Goal: Transaction & Acquisition: Download file/media

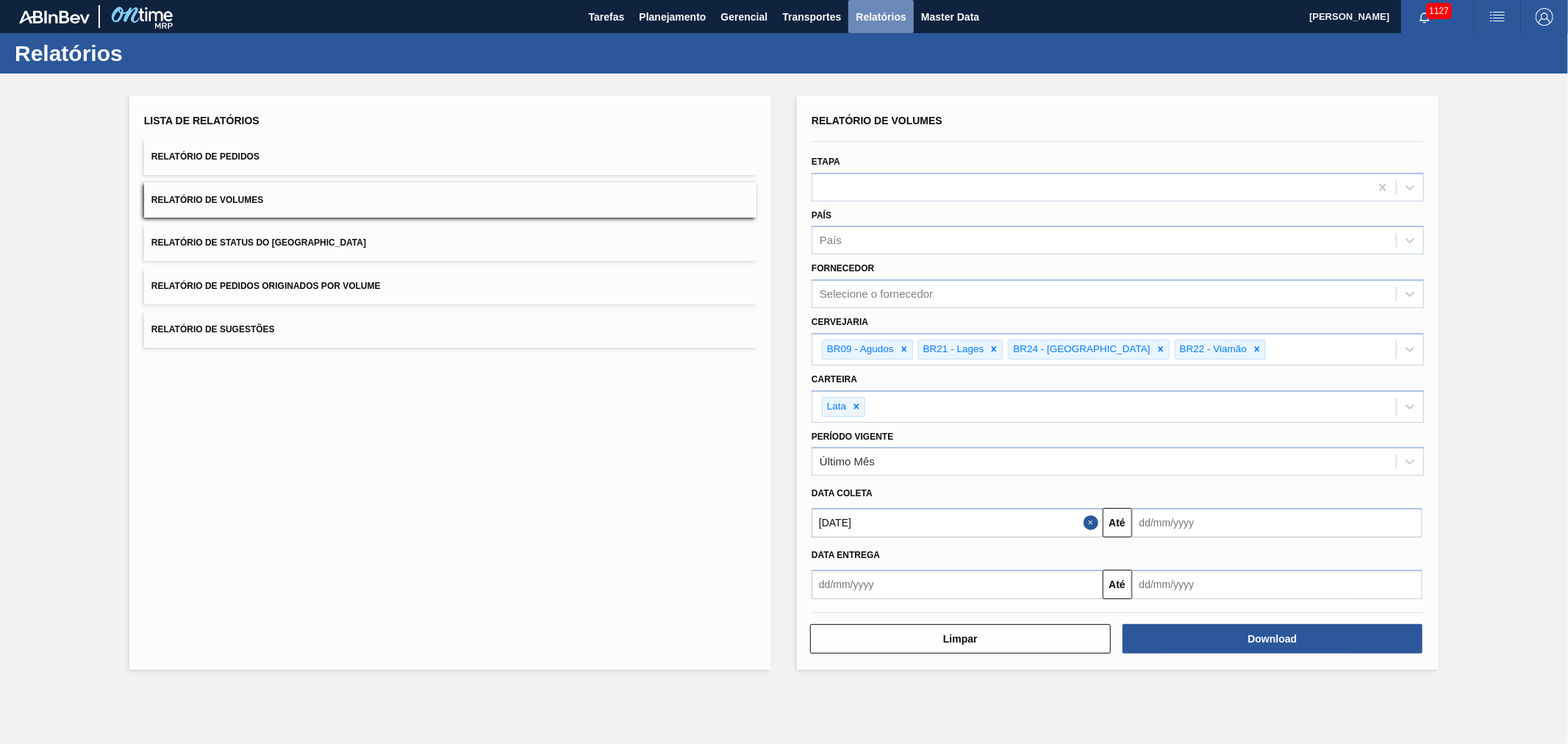
click at [867, 16] on span "Relatórios" at bounding box center [880, 17] width 50 height 18
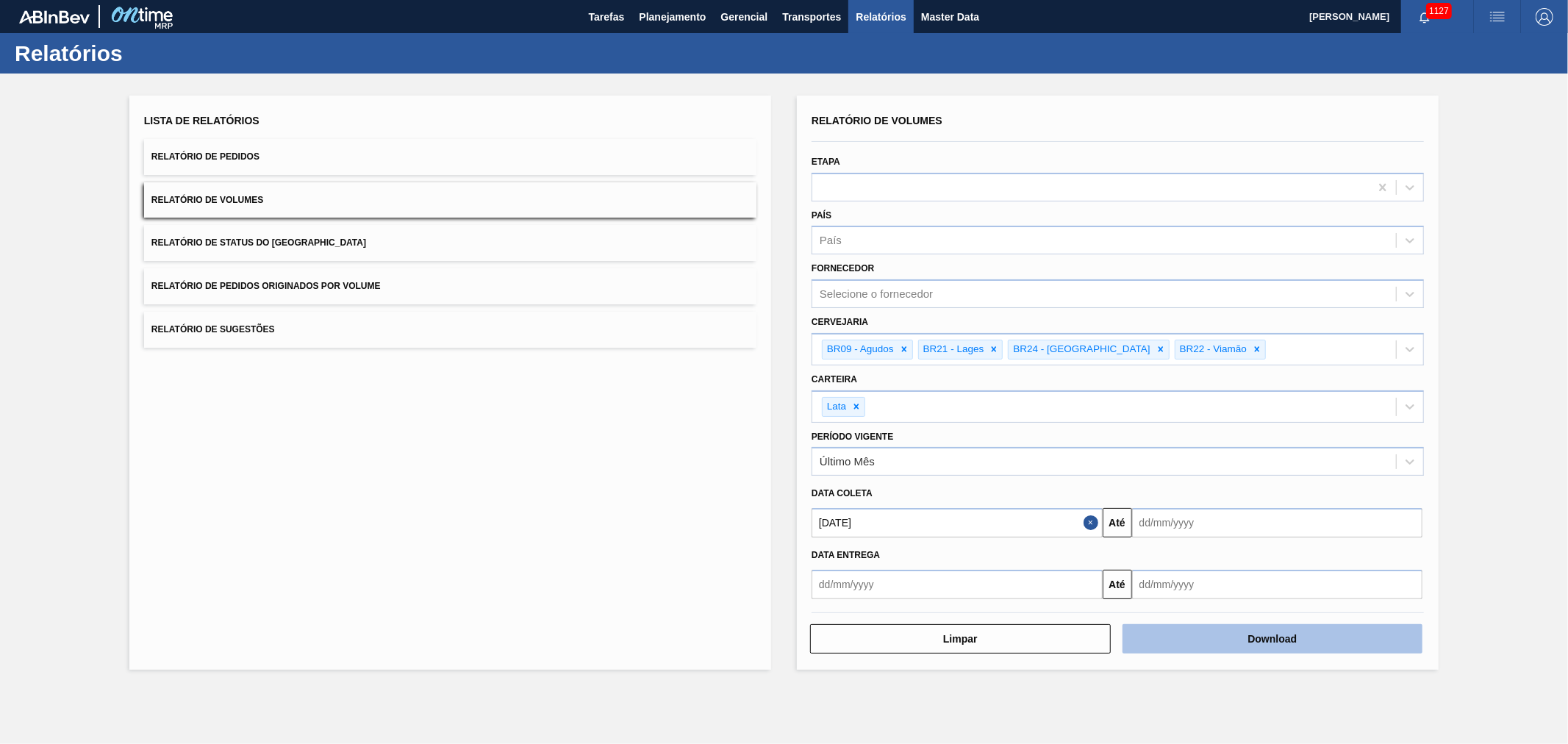
click at [1184, 625] on button "Download" at bounding box center [1273, 639] width 300 height 30
click at [243, 157] on span "Relatório de Pedidos" at bounding box center [205, 156] width 108 height 10
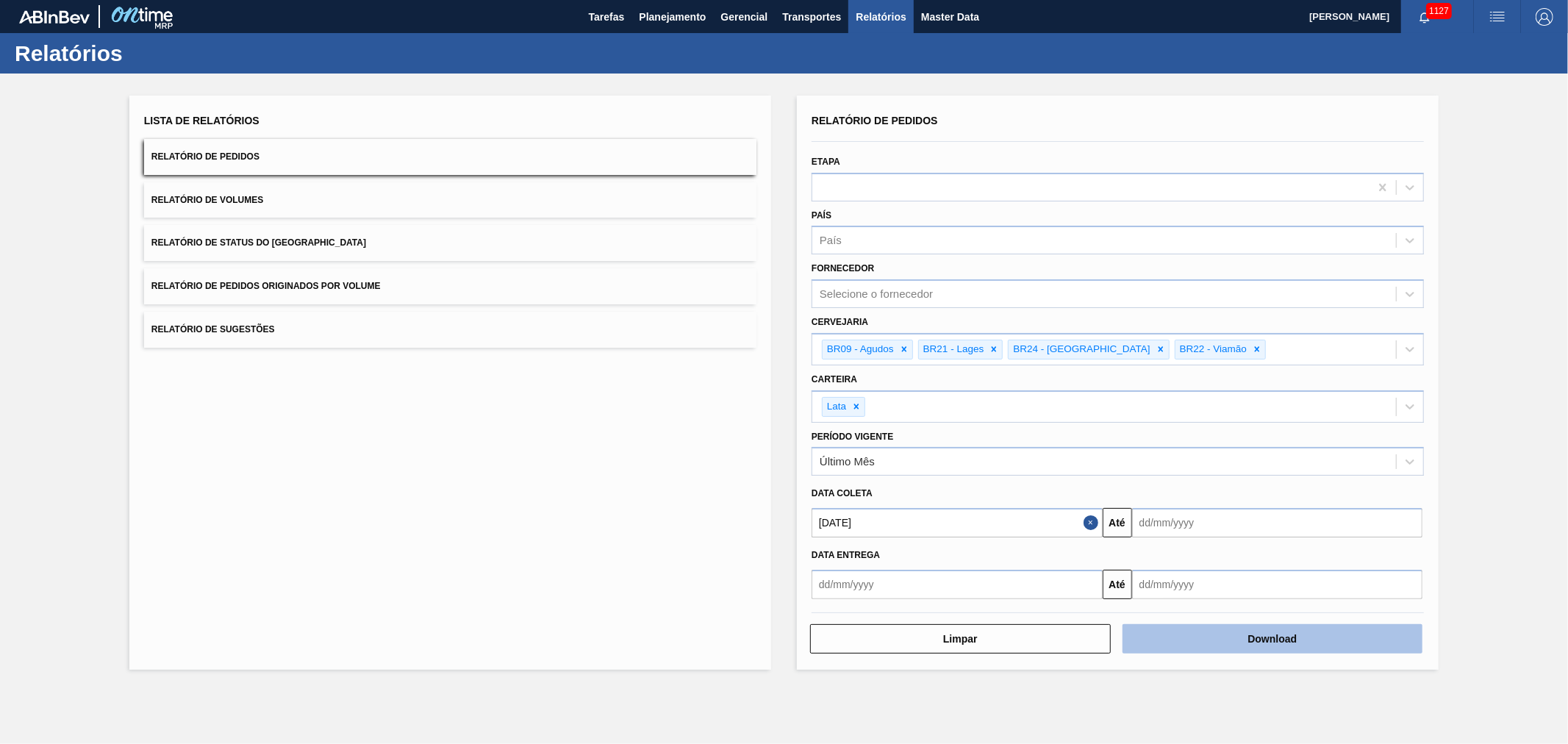
click at [1222, 627] on button "Download" at bounding box center [1273, 639] width 300 height 30
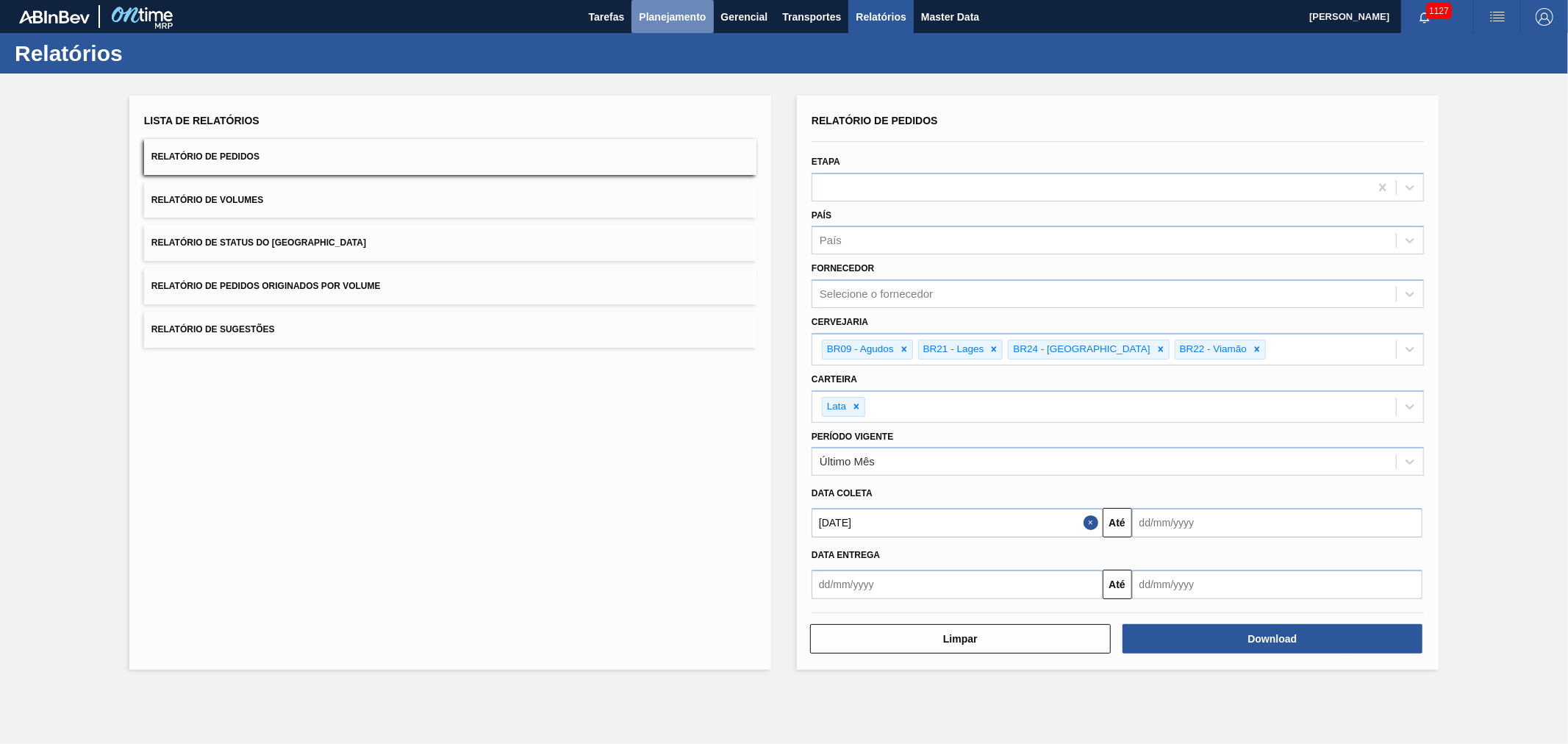
click at [674, 10] on span "Planejamento" at bounding box center [673, 17] width 67 height 18
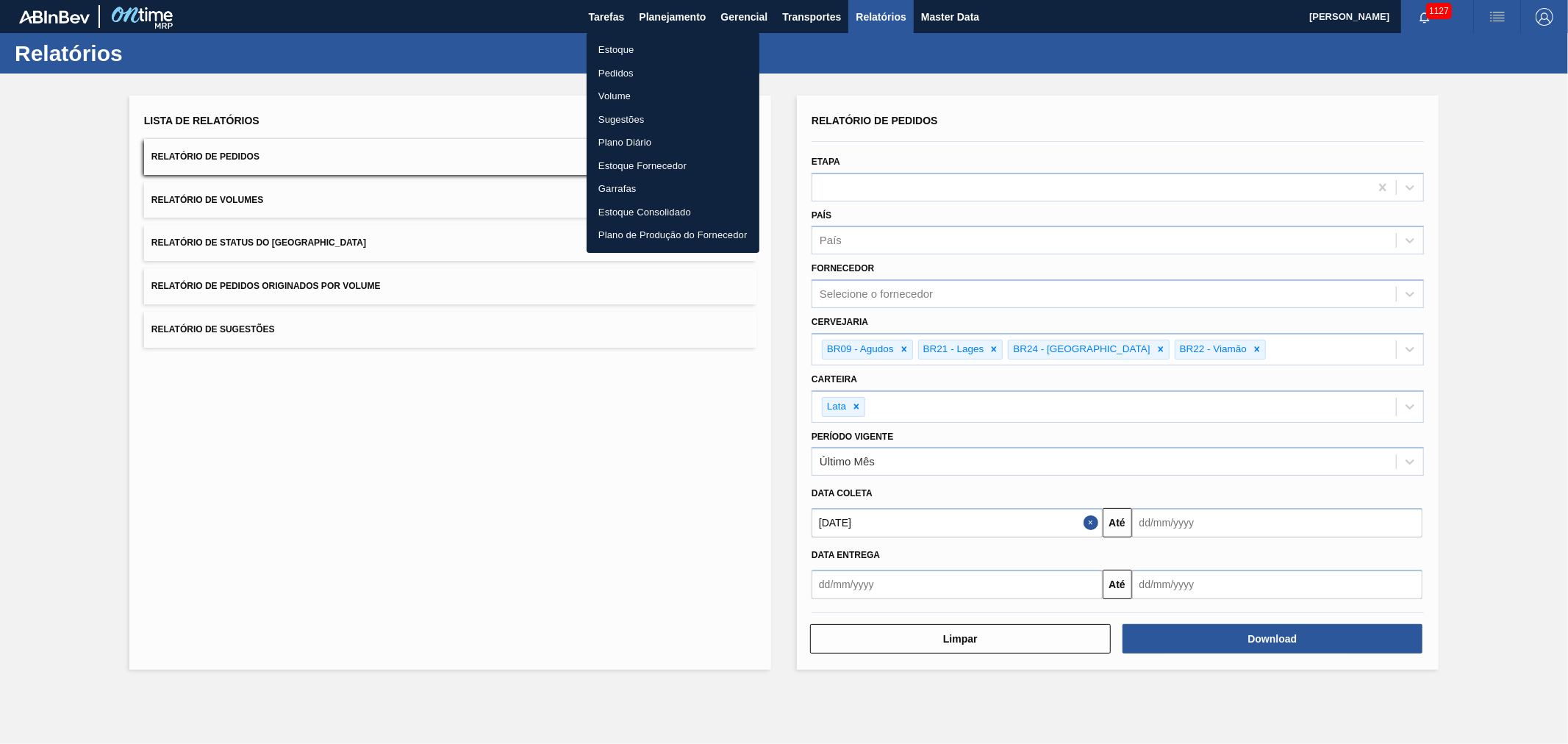
click at [806, 44] on div at bounding box center [784, 372] width 1568 height 744
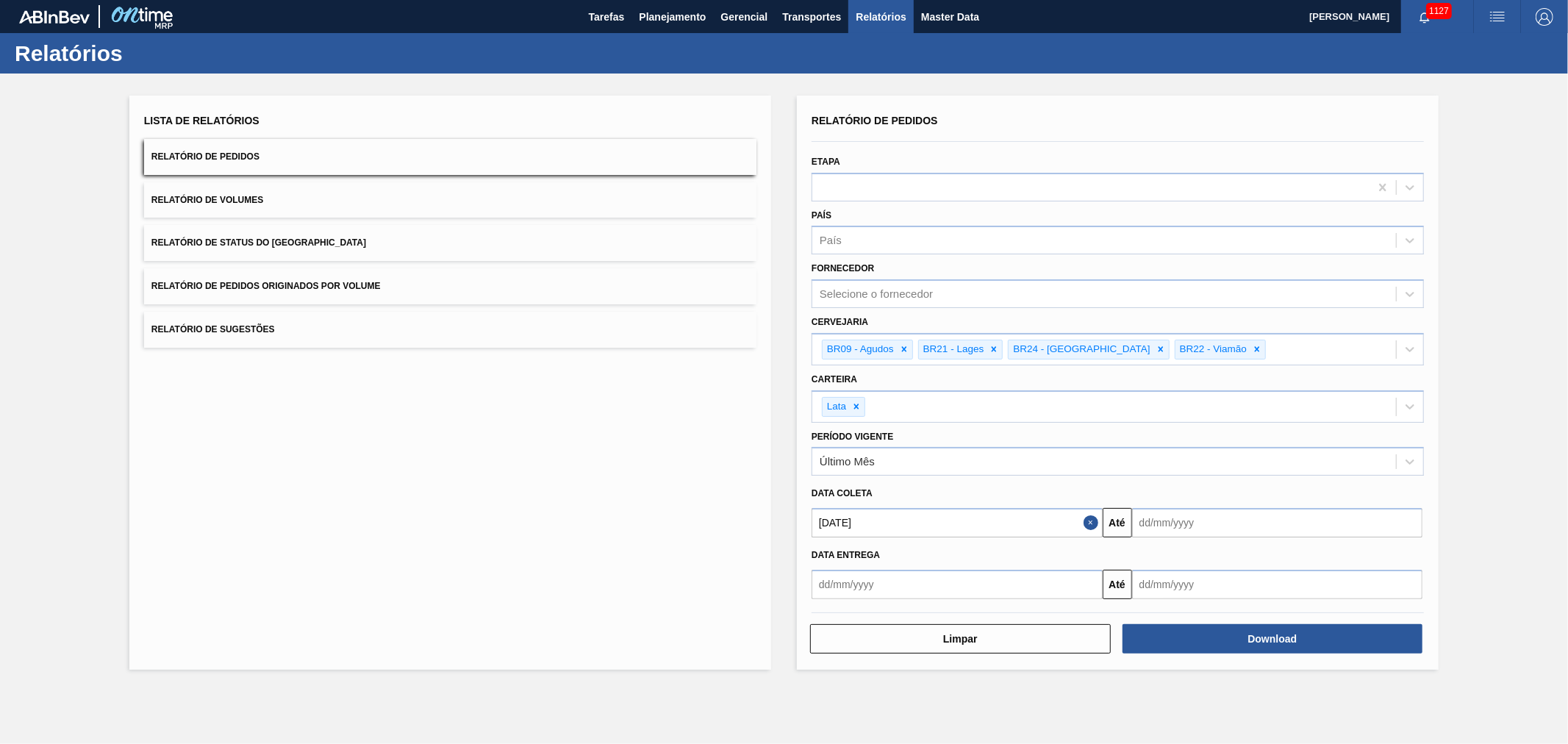
click at [682, 8] on span "Planejamento" at bounding box center [673, 17] width 67 height 18
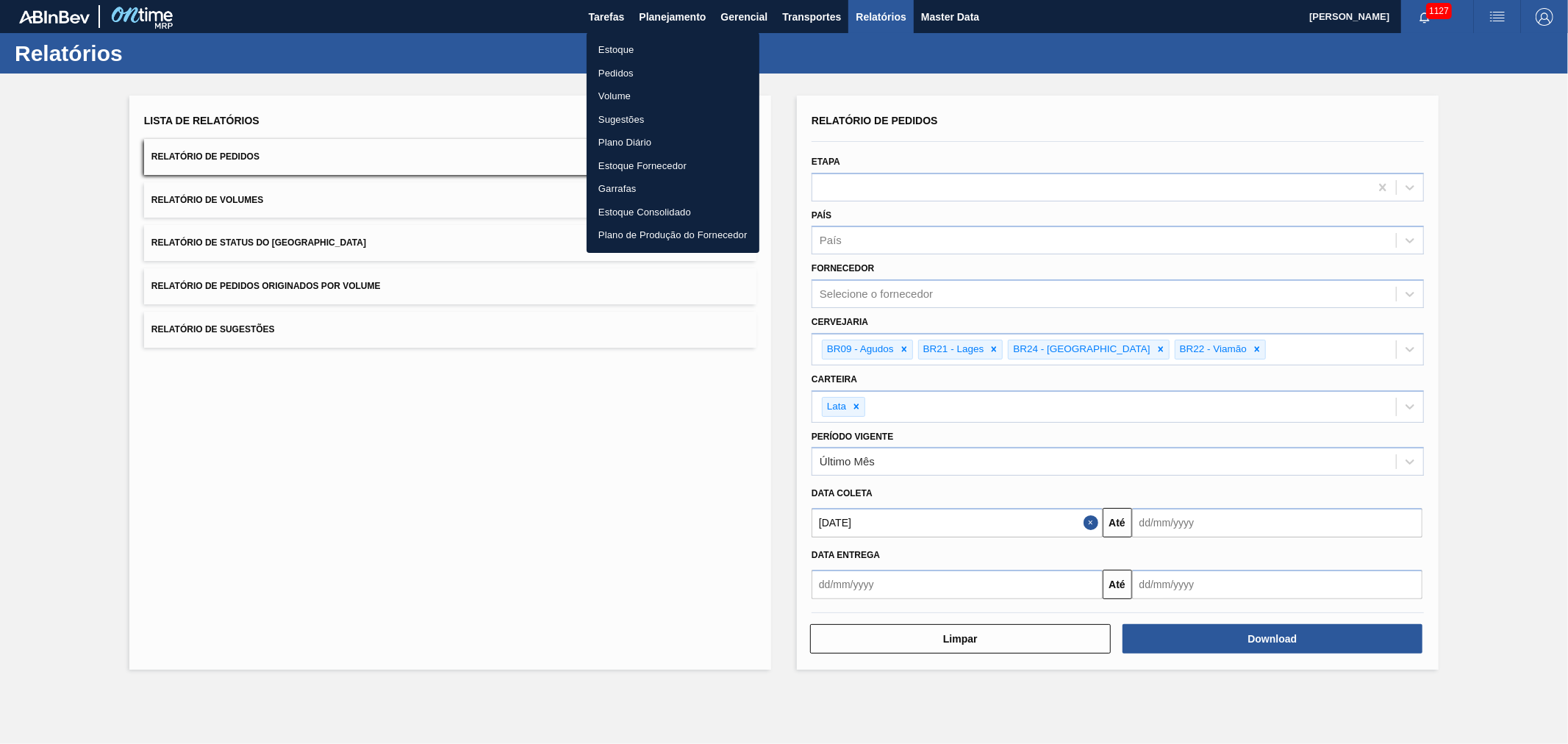
click at [846, 56] on div at bounding box center [784, 372] width 1568 height 744
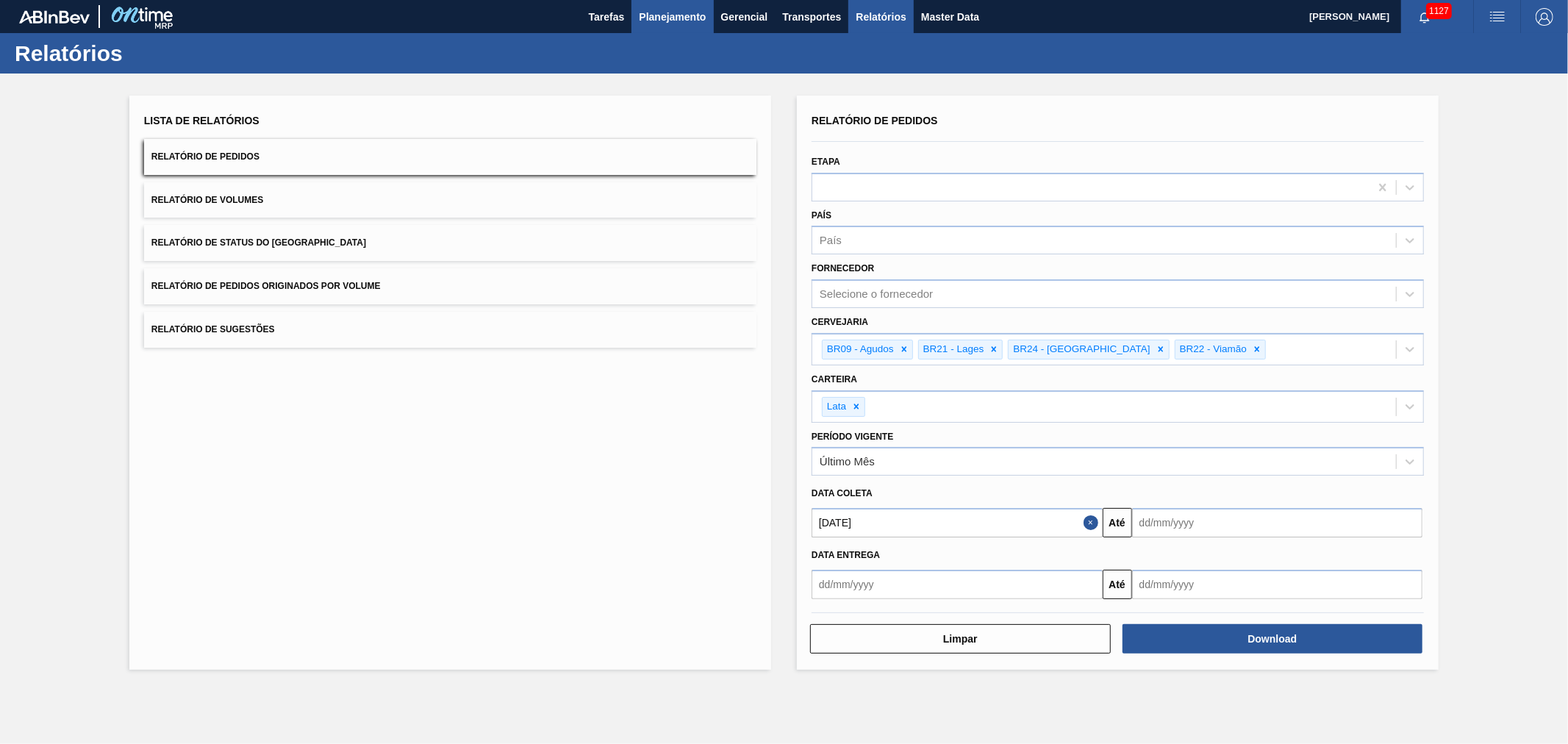
click at [684, 10] on span "Planejamento" at bounding box center [673, 17] width 67 height 18
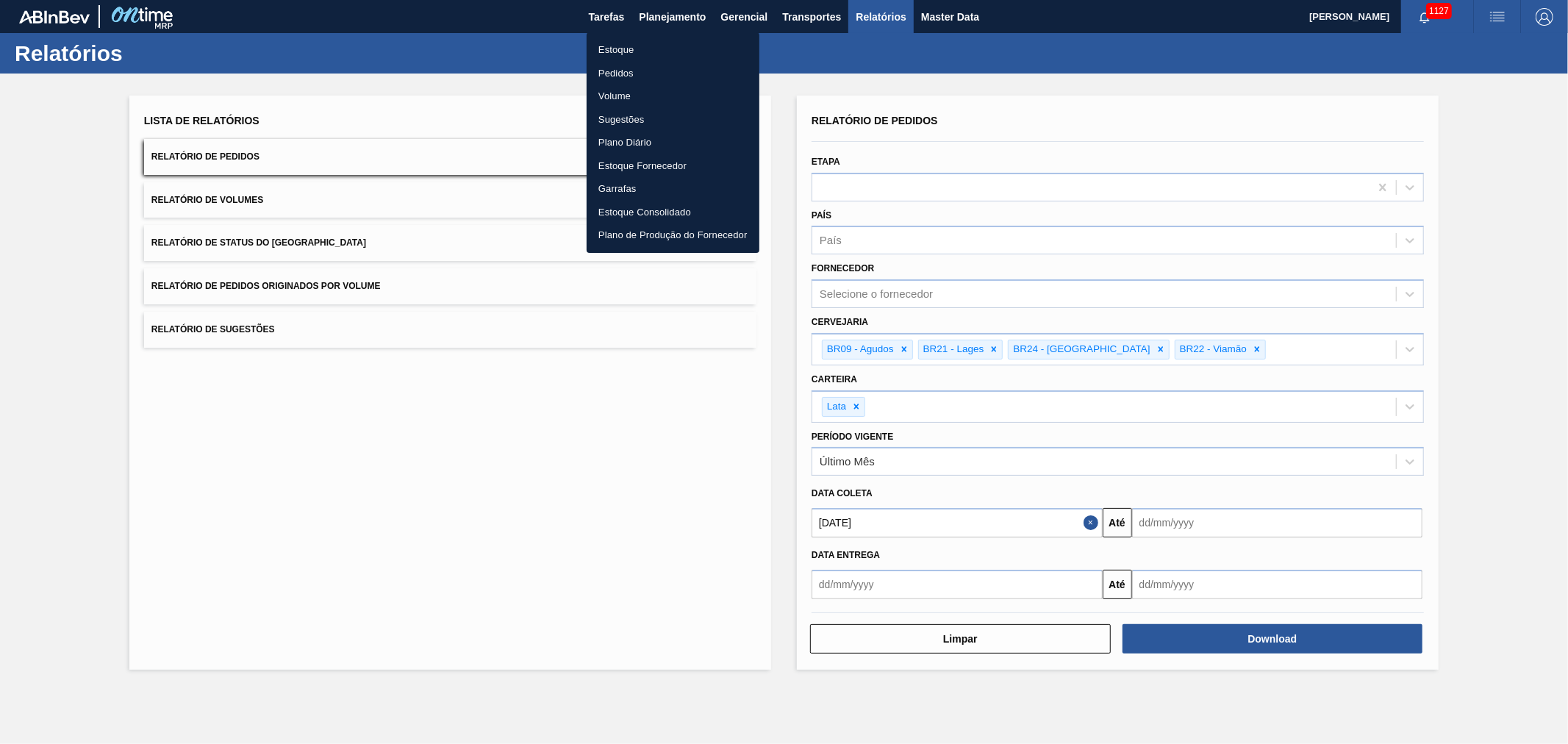
click at [961, 18] on div at bounding box center [784, 372] width 1568 height 744
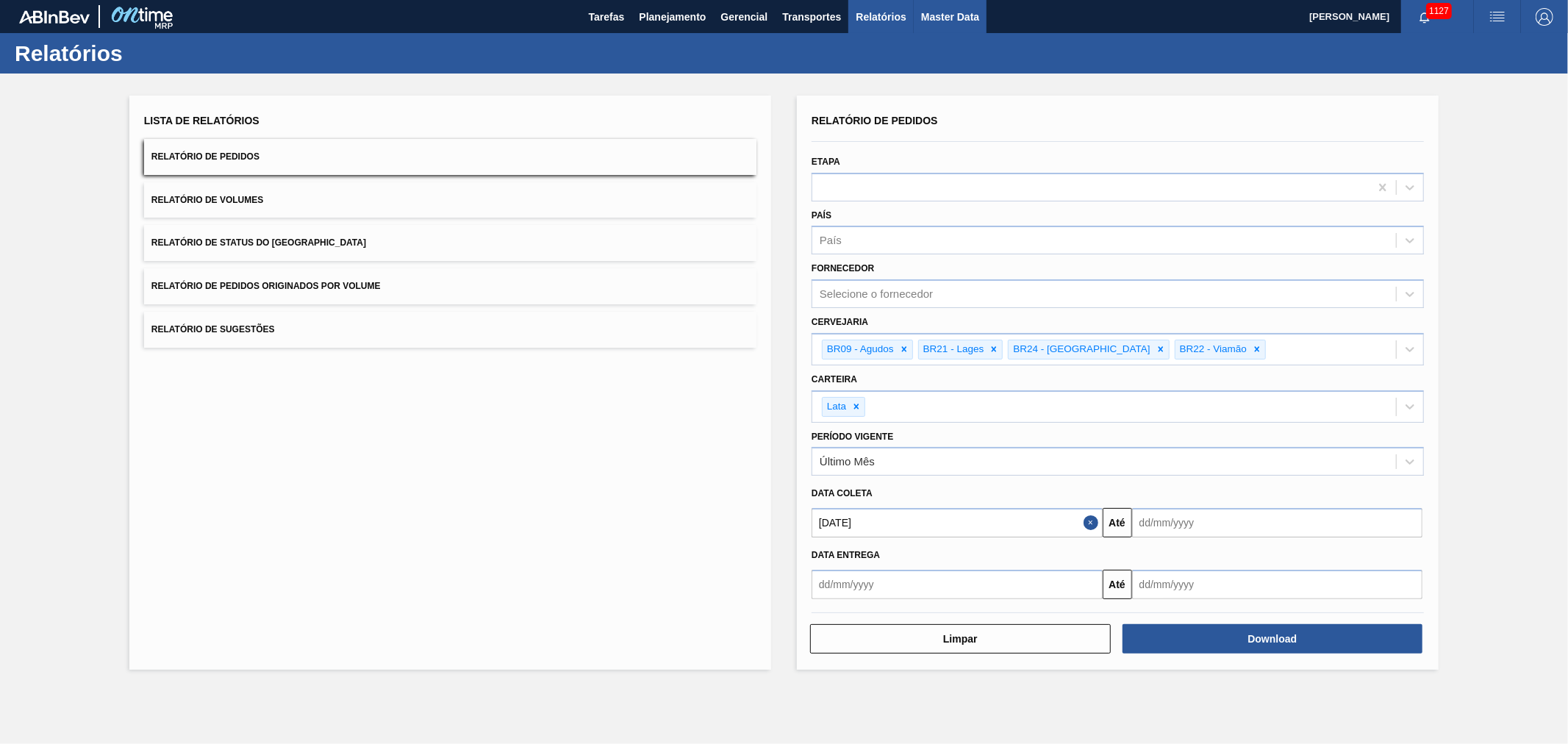
click at [939, 15] on span "Master Data" at bounding box center [949, 17] width 58 height 18
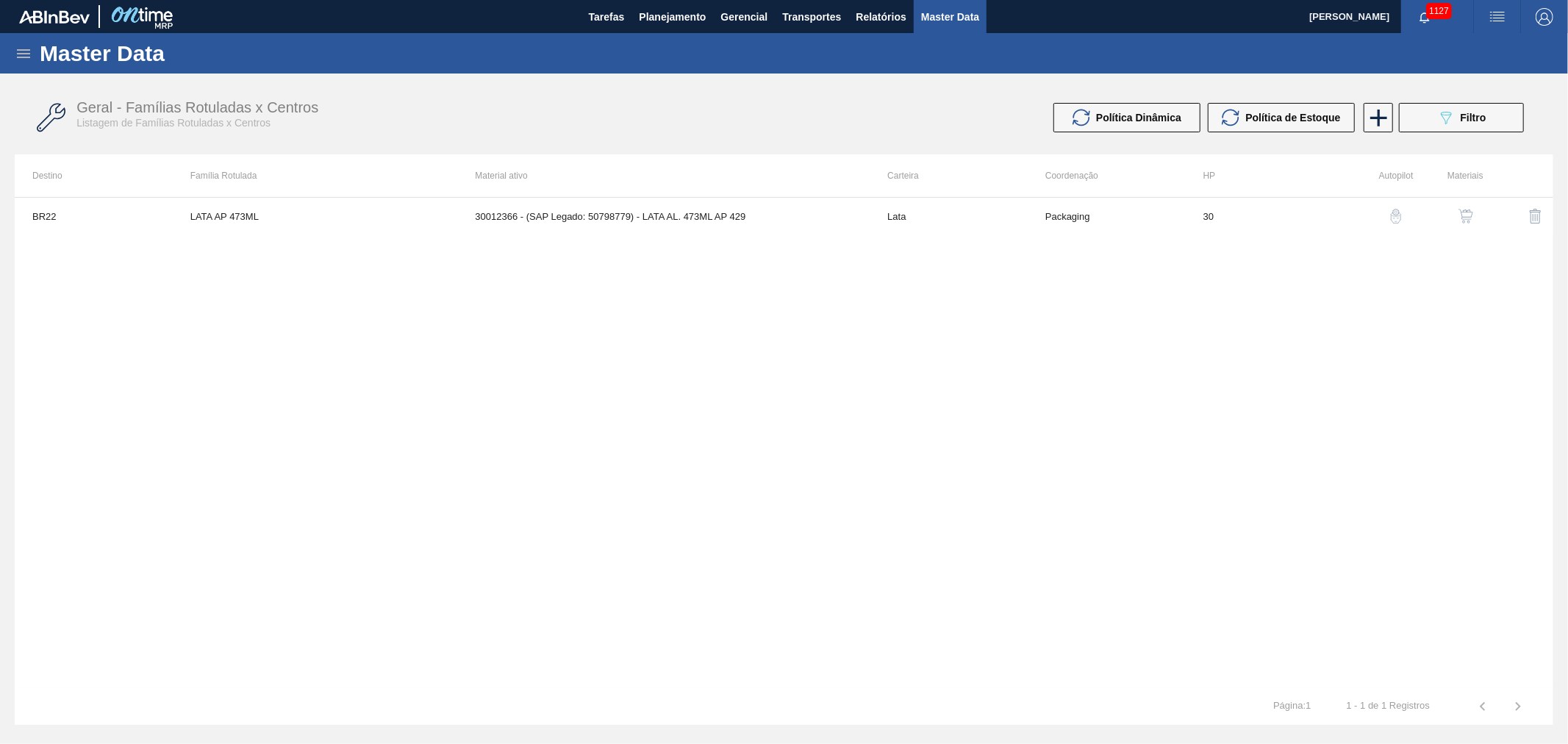
click at [23, 52] on icon at bounding box center [24, 53] width 18 height 18
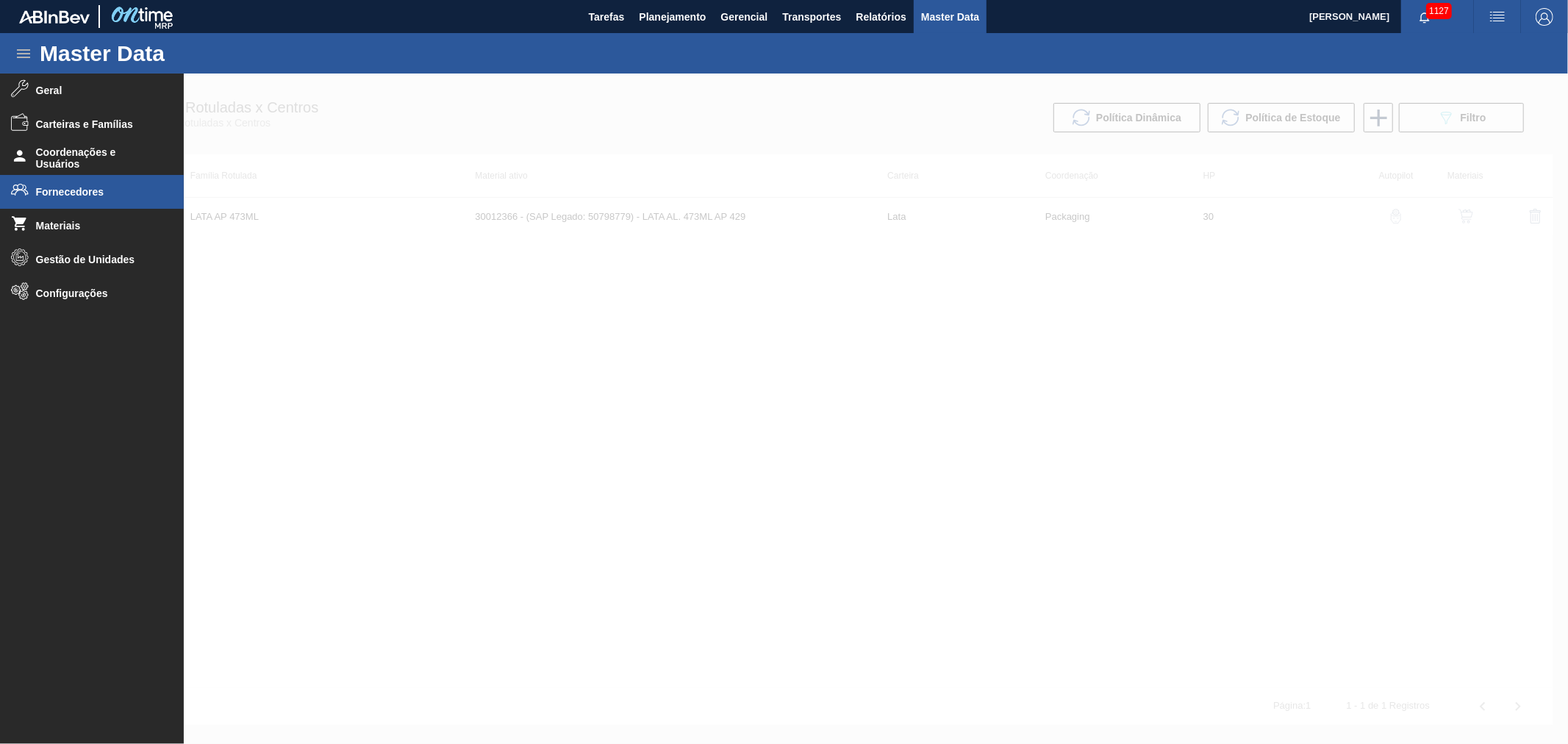
click at [86, 202] on li "Fornecedores" at bounding box center [92, 192] width 184 height 34
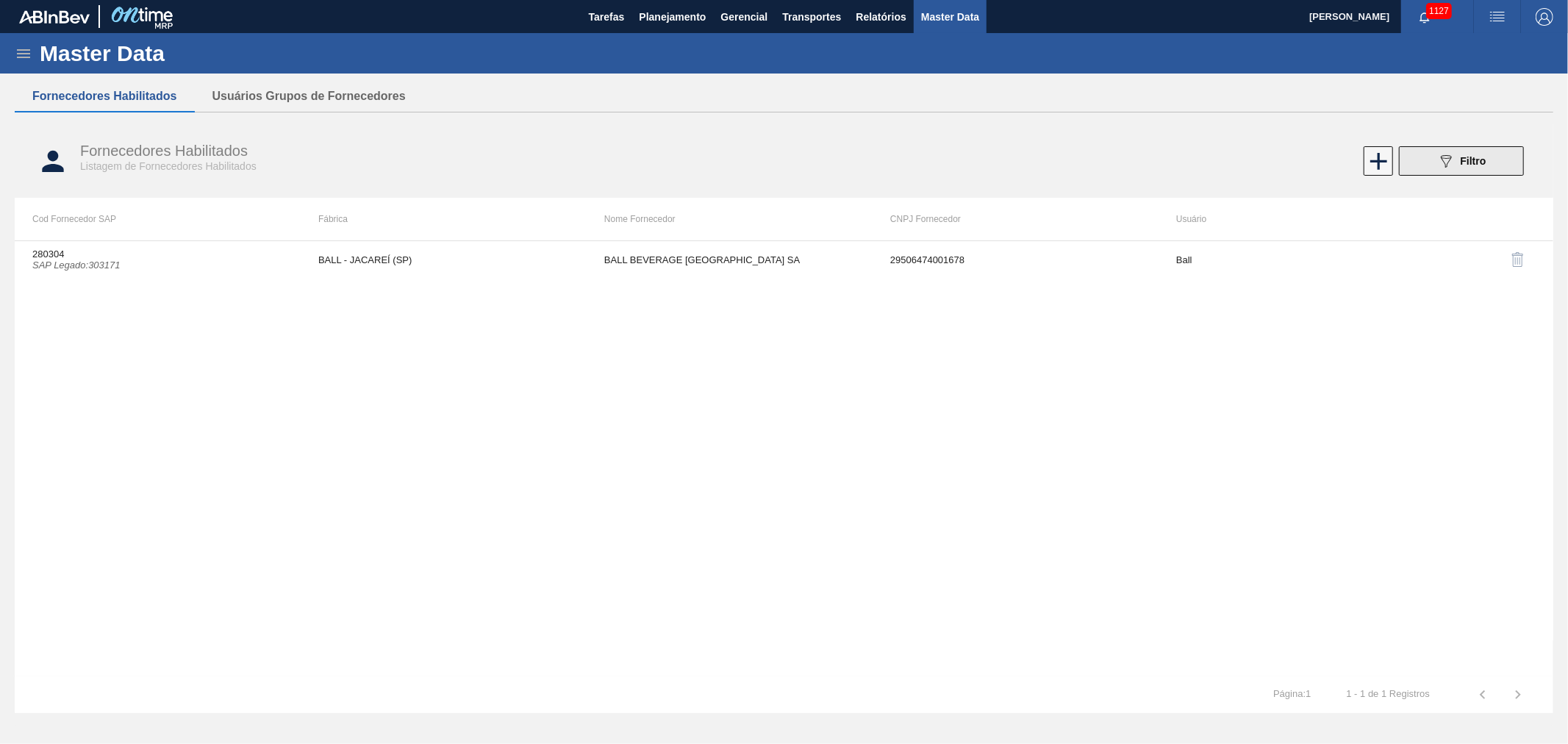
click at [1463, 166] on div "089F7B8B-B2A5-4AFE-B5C0-19BA573D28AC Filtro" at bounding box center [1462, 161] width 49 height 18
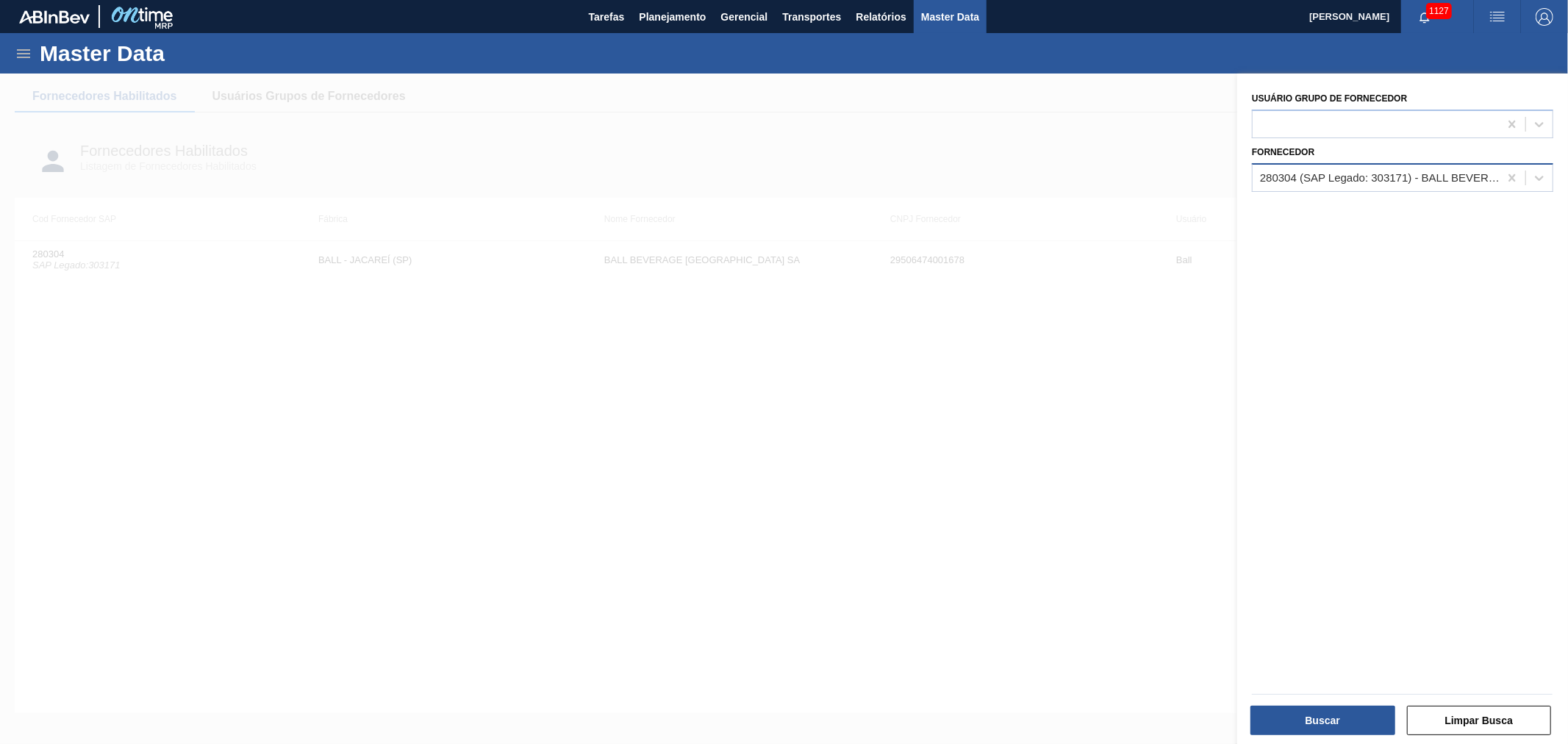
click at [1388, 183] on div "280304 (SAP Legado: 303171) - BALL BEVERAGE [GEOGRAPHIC_DATA] SA" at bounding box center [1375, 178] width 246 height 22
type input "verali"
click at [1506, 718] on button "Limpar Busca" at bounding box center [1479, 720] width 145 height 30
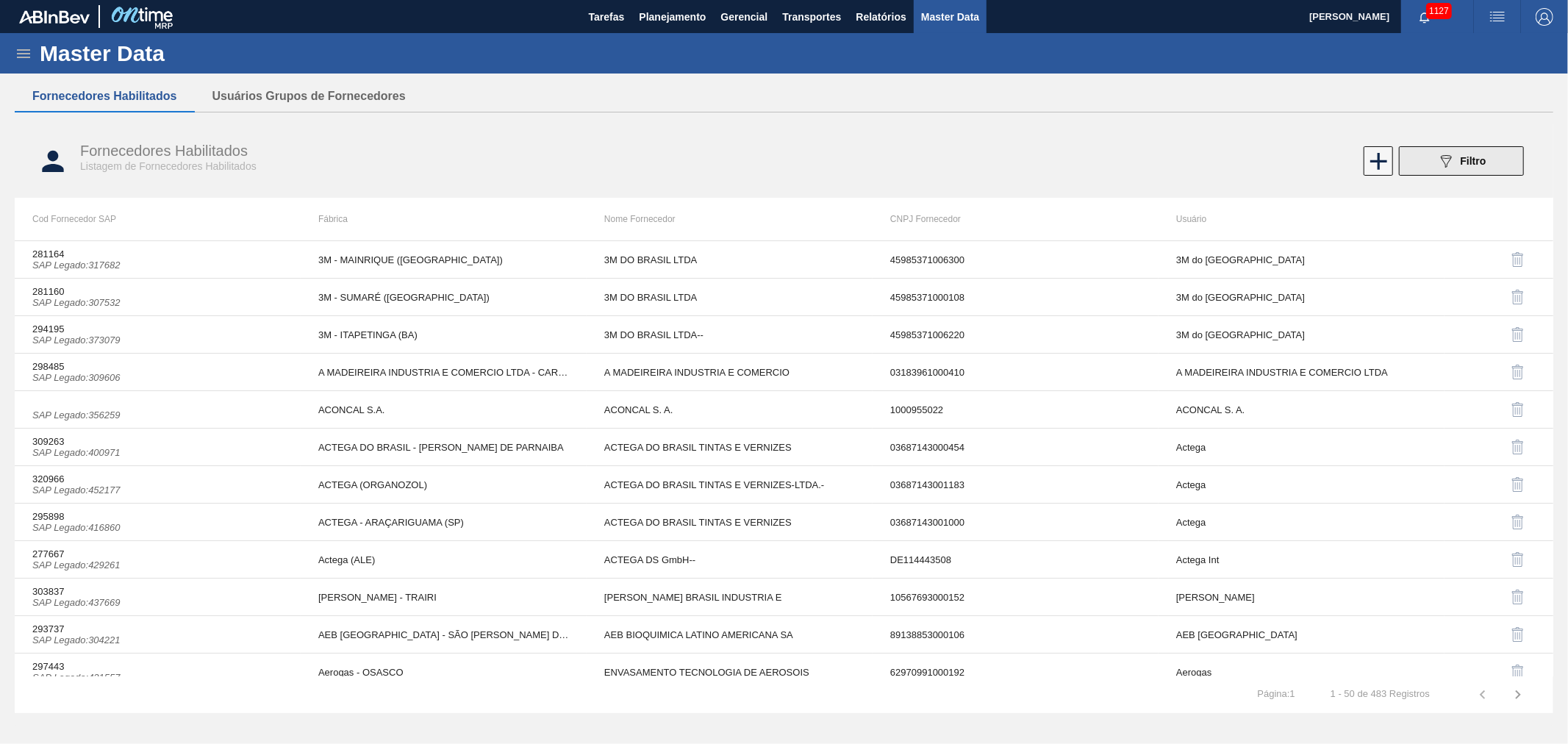
click at [1482, 152] on div "089F7B8B-B2A5-4AFE-B5C0-19BA573D28AC Filtro" at bounding box center [1462, 161] width 49 height 18
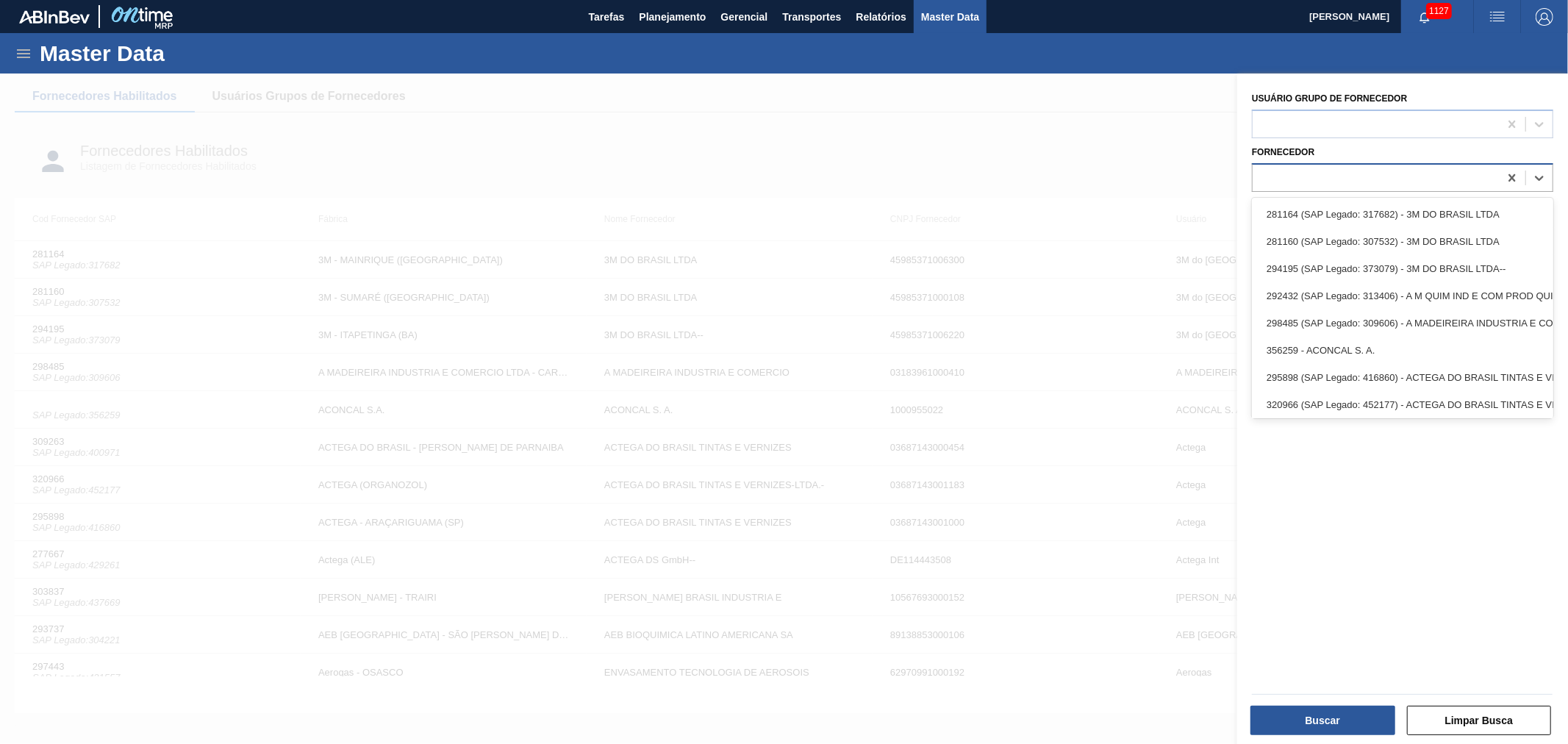
click at [1387, 177] on div at bounding box center [1375, 178] width 246 height 22
type input "v"
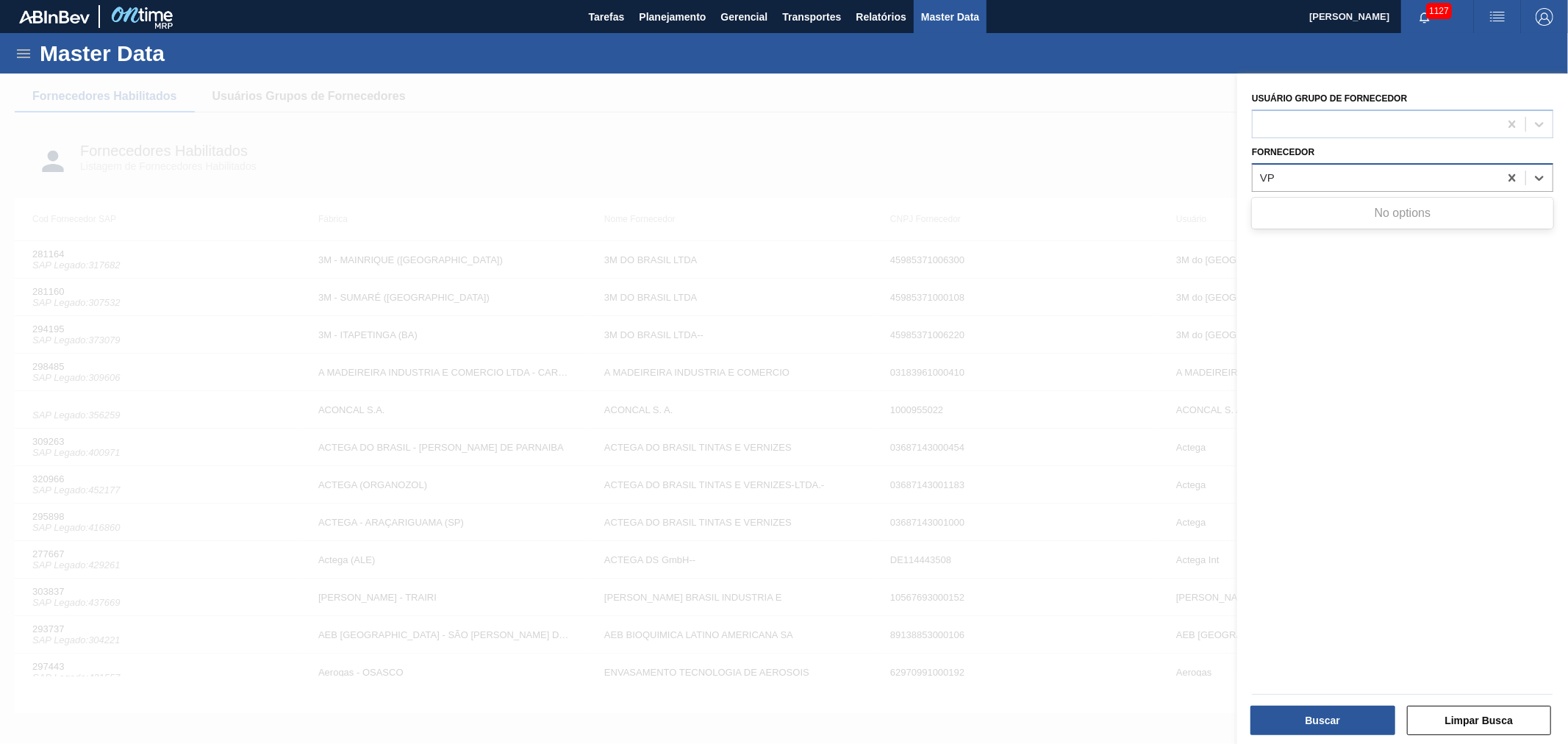
type input "V"
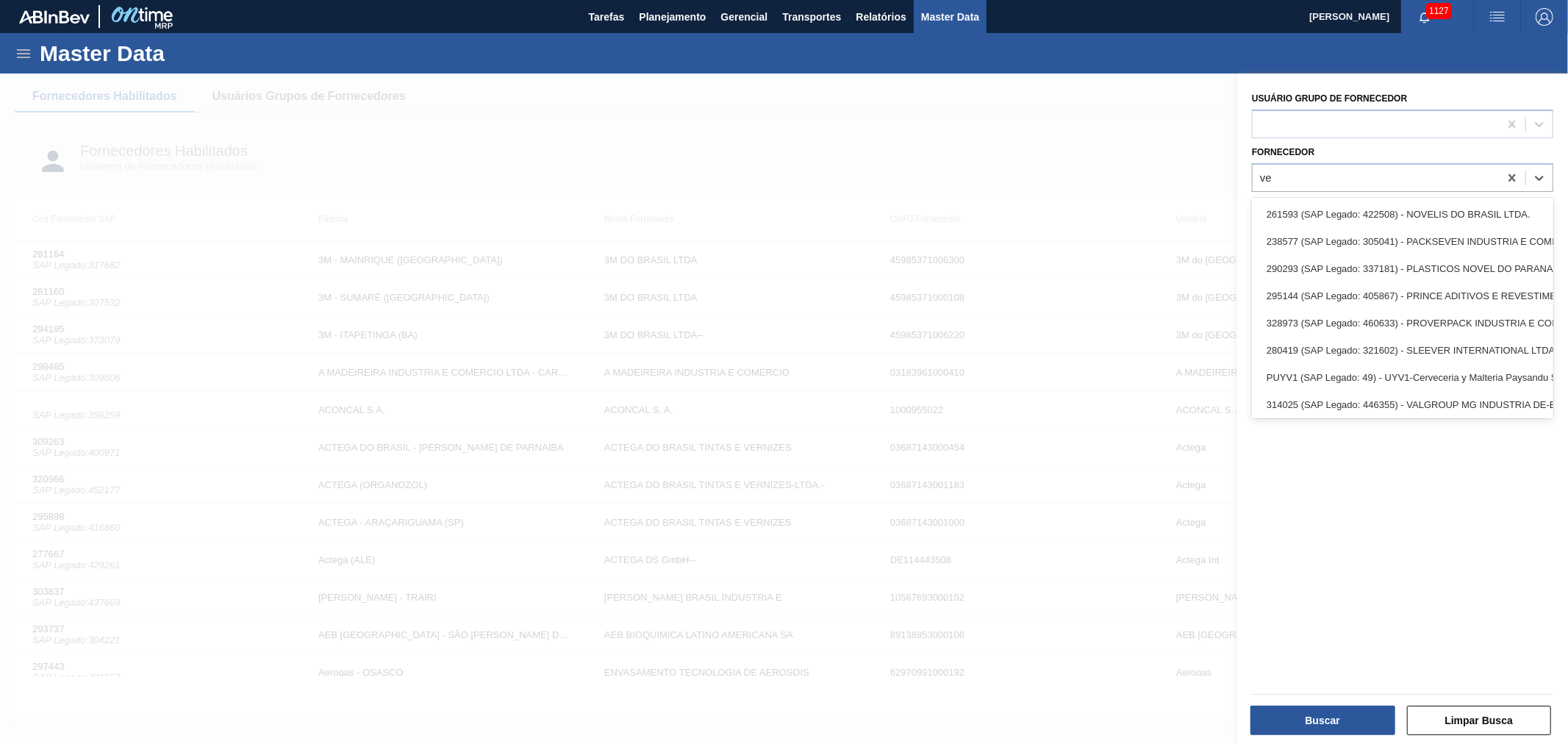
scroll to position [695, 0]
type input "ve"
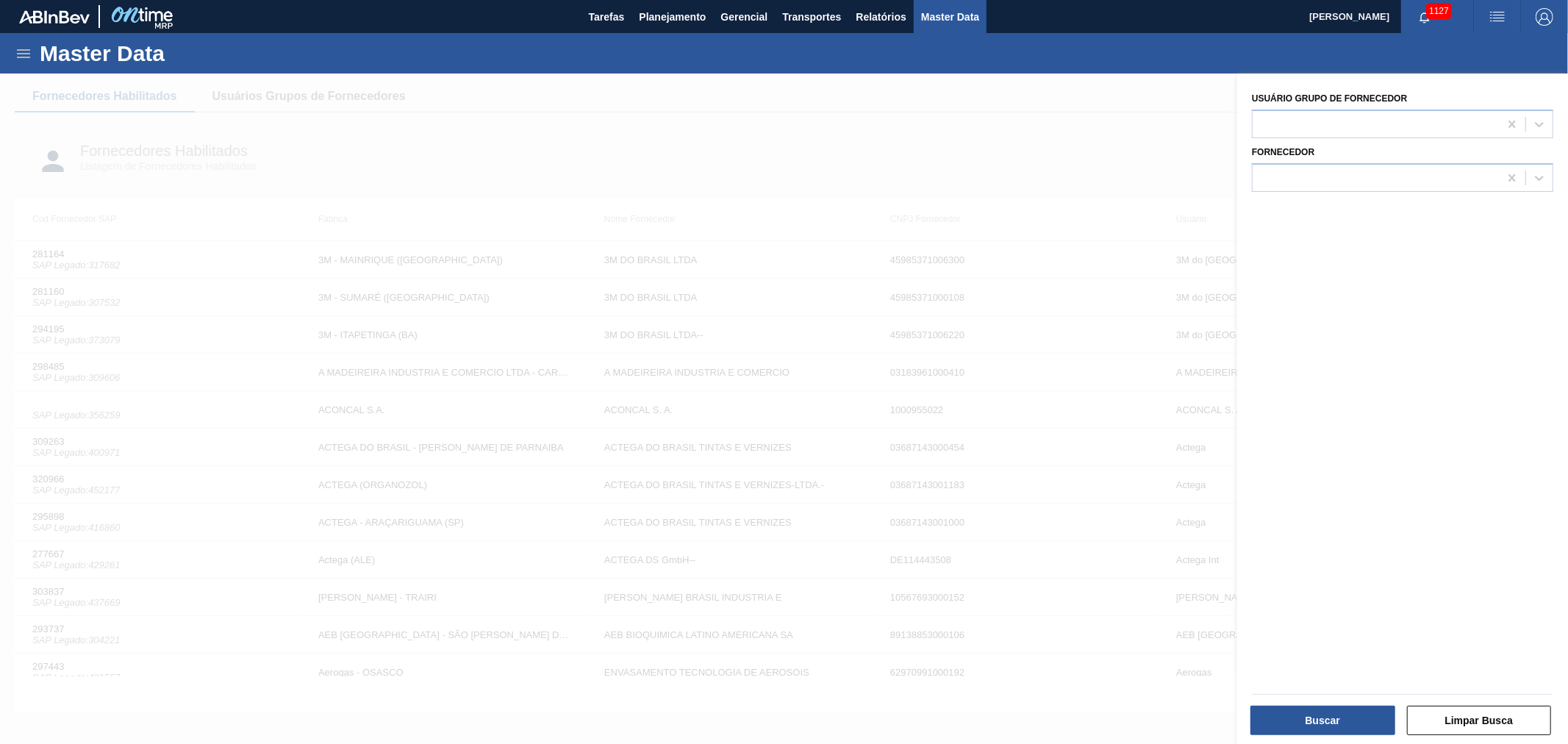
click at [1159, 127] on div at bounding box center [784, 445] width 1568 height 744
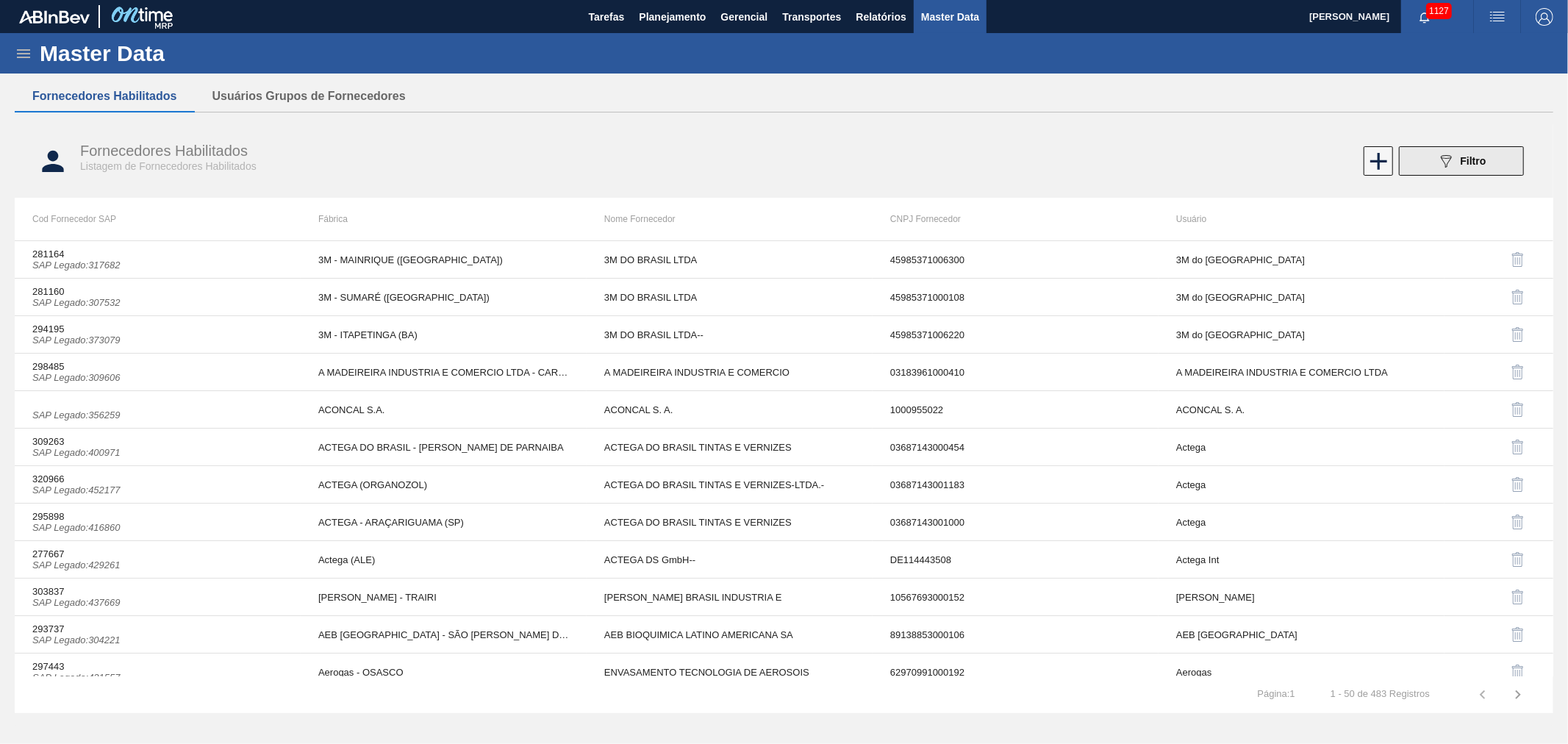
click at [1428, 156] on button "089F7B8B-B2A5-4AFE-B5C0-19BA573D28AC Filtro" at bounding box center [1461, 161] width 125 height 30
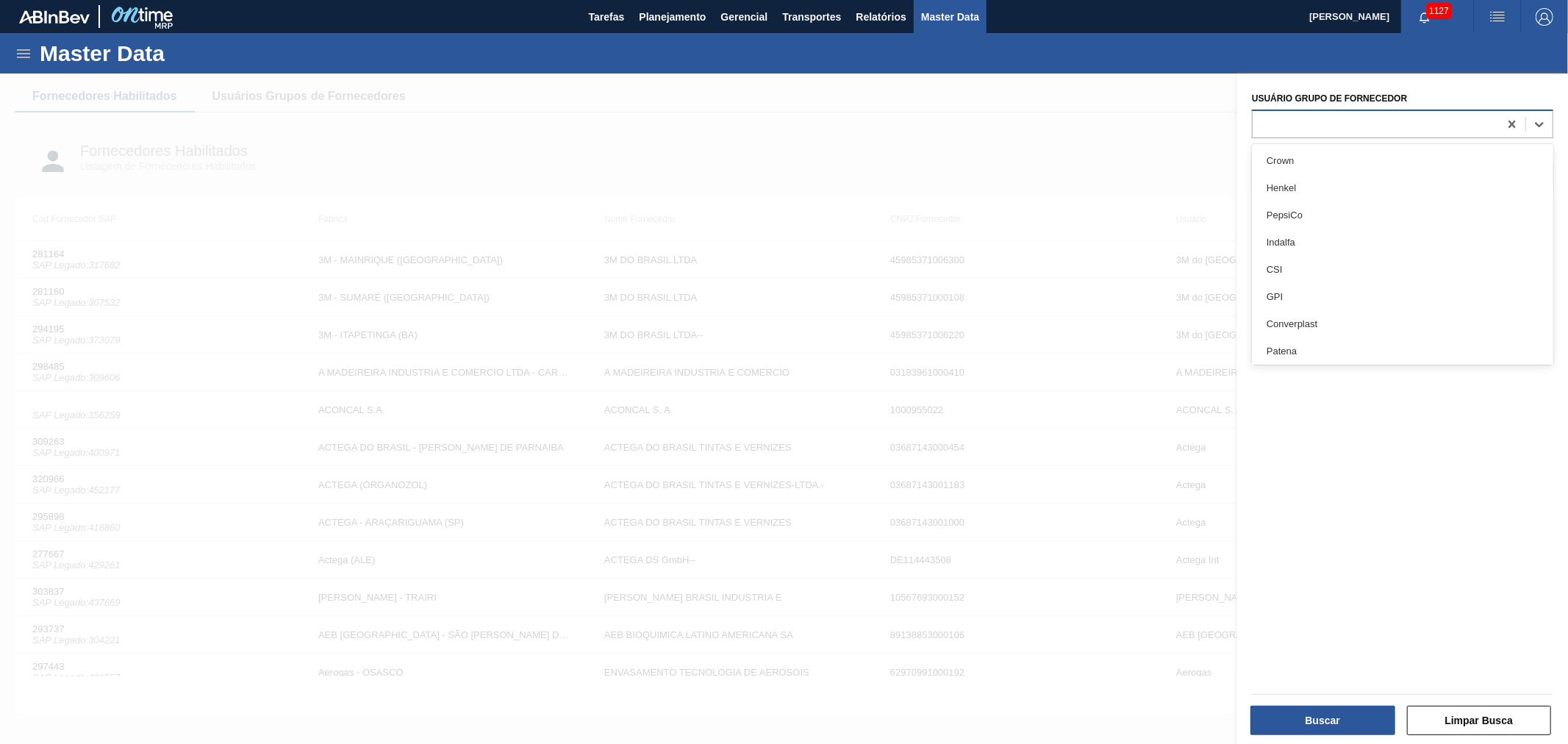
click at [1453, 130] on div at bounding box center [1375, 124] width 246 height 22
type Fornecedor "ver"
click at [1179, 106] on div at bounding box center [784, 445] width 1568 height 744
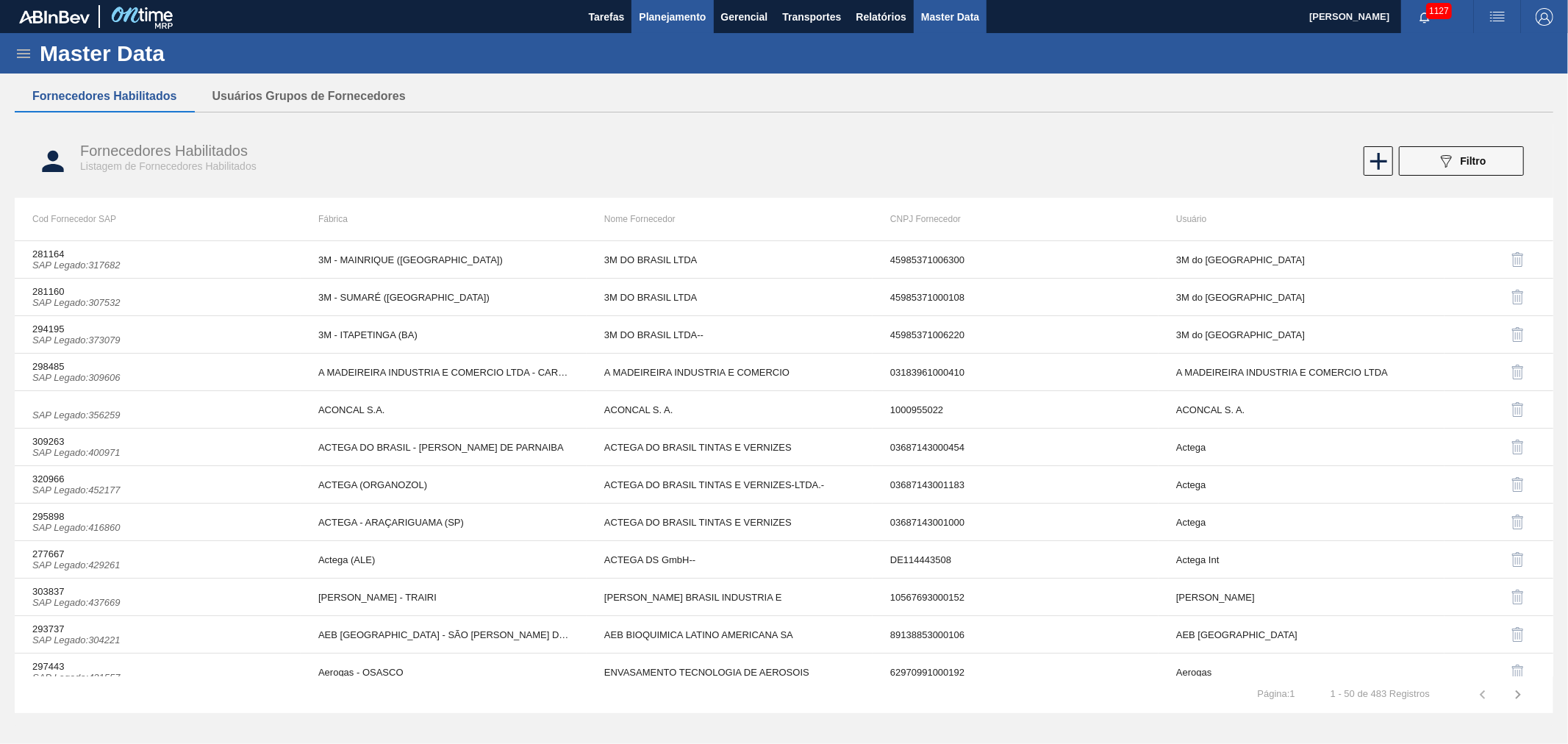
click at [658, 19] on span "Planejamento" at bounding box center [673, 17] width 67 height 18
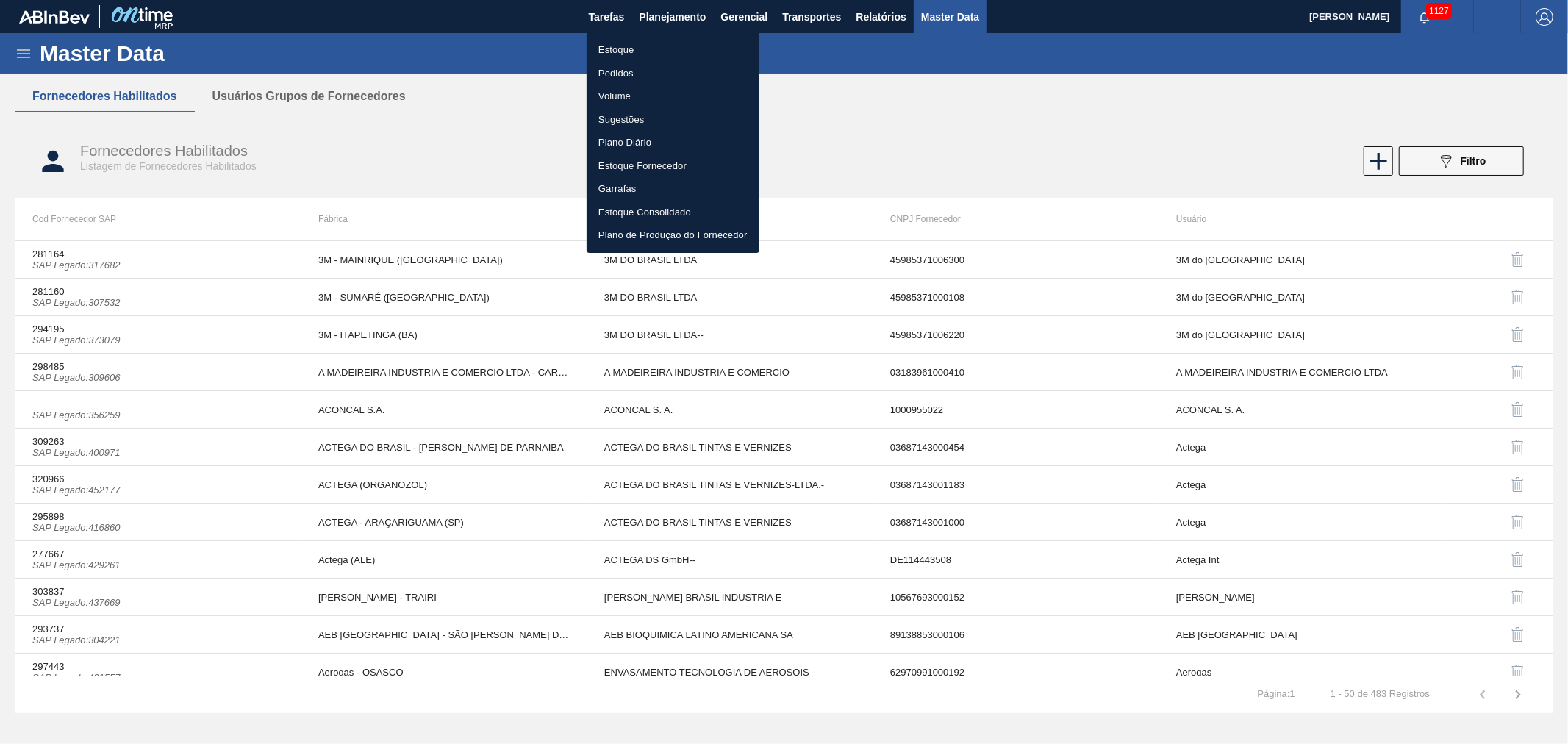
click at [892, 22] on div at bounding box center [784, 372] width 1568 height 744
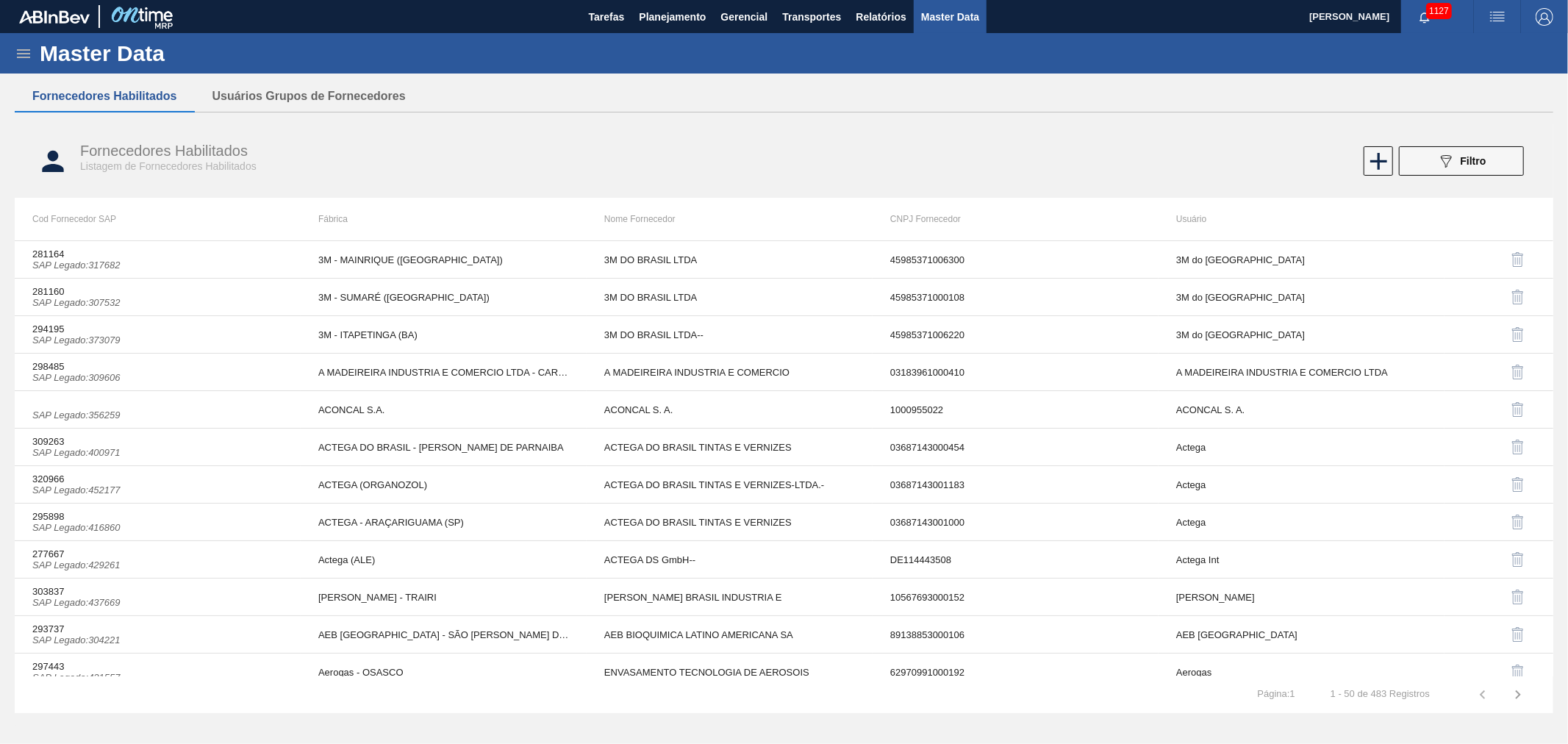
click at [892, 0] on body "Tarefas Planejamento Gerencial Transportes Relatórios Master Data [PERSON_NAME]…" at bounding box center [784, 0] width 1568 height 0
click at [891, 18] on span "Relatórios" at bounding box center [880, 17] width 50 height 18
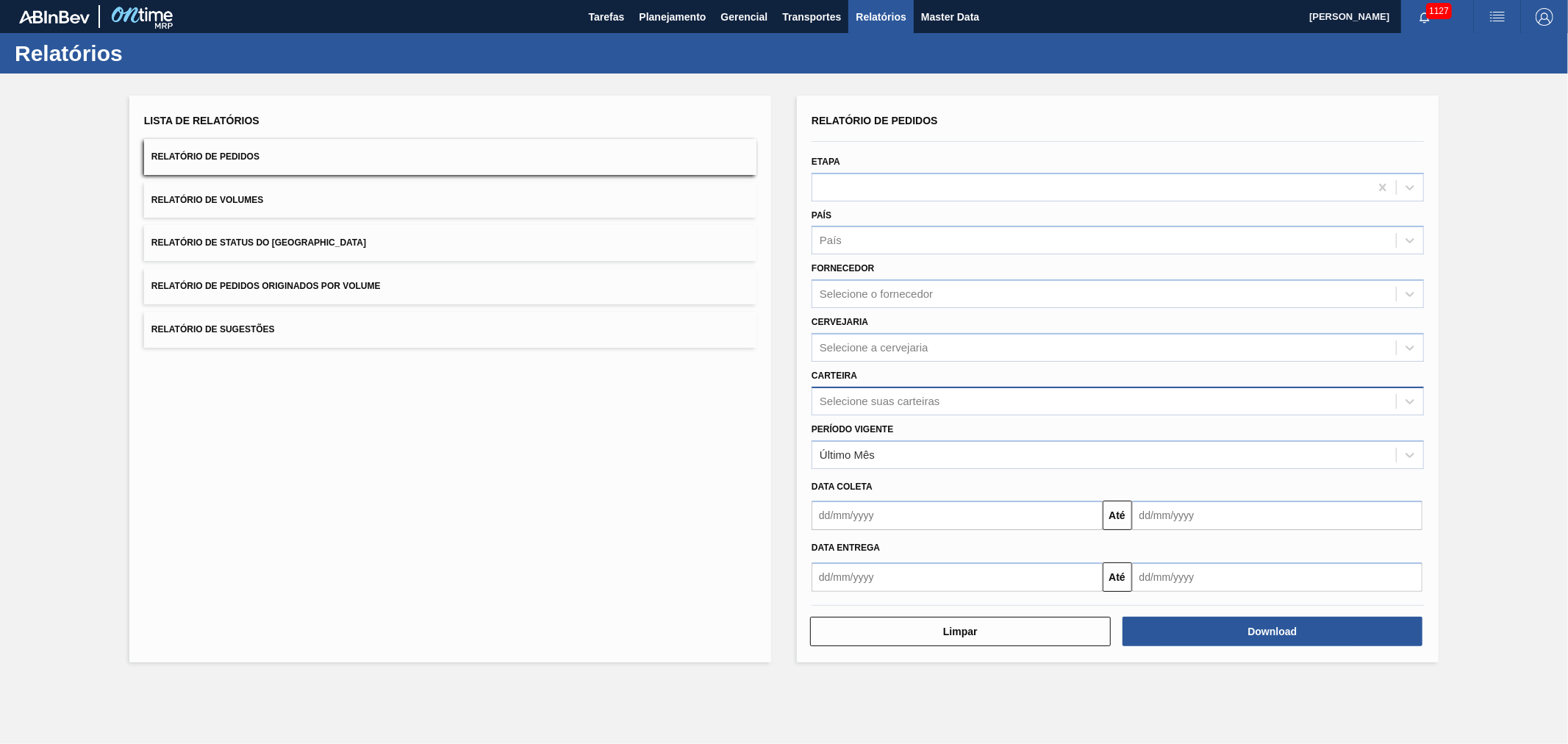
click at [856, 390] on div "Selecione suas carteiras" at bounding box center [1104, 401] width 584 height 22
type input "garr"
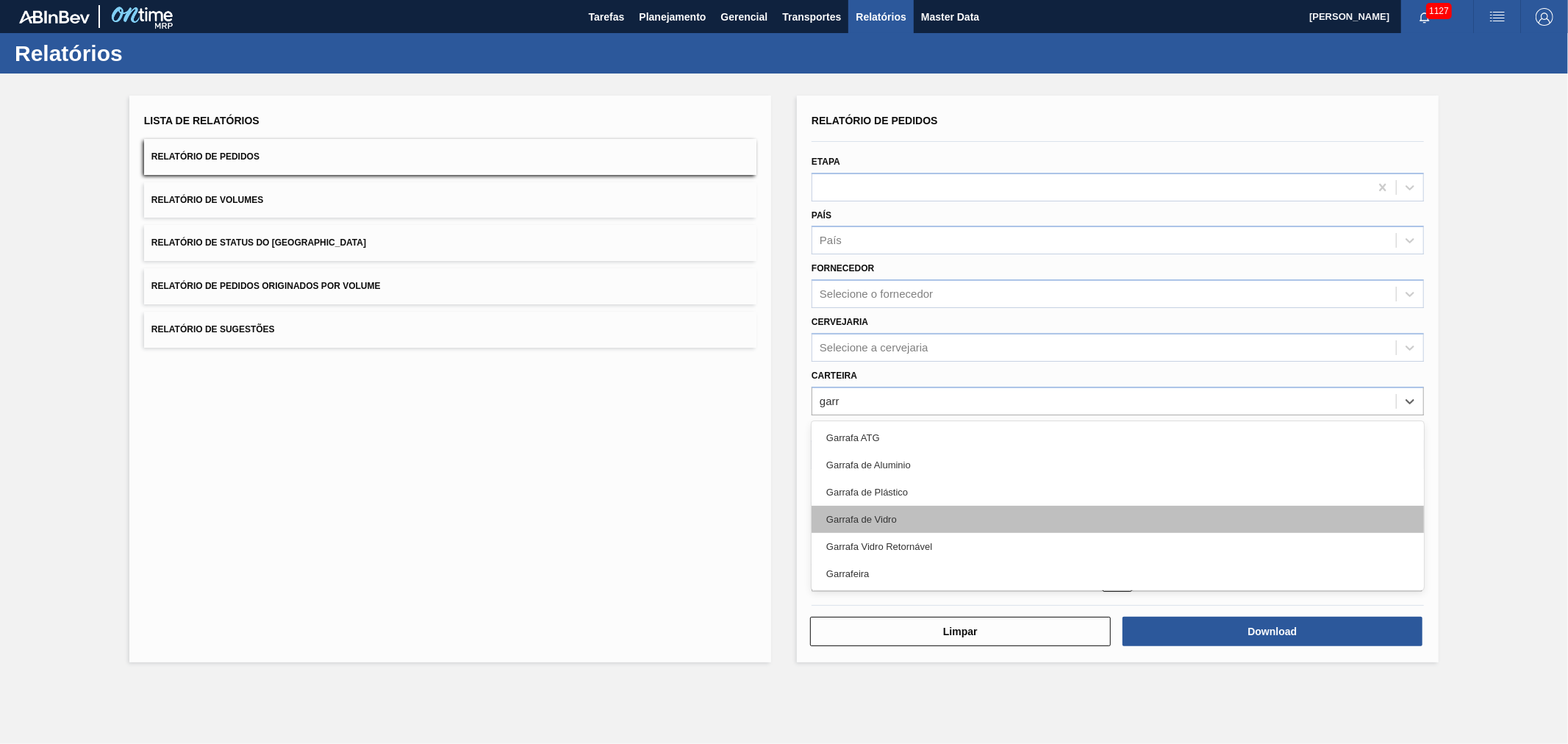
click at [902, 519] on div "Garrafa de Vidro" at bounding box center [1118, 520] width 613 height 28
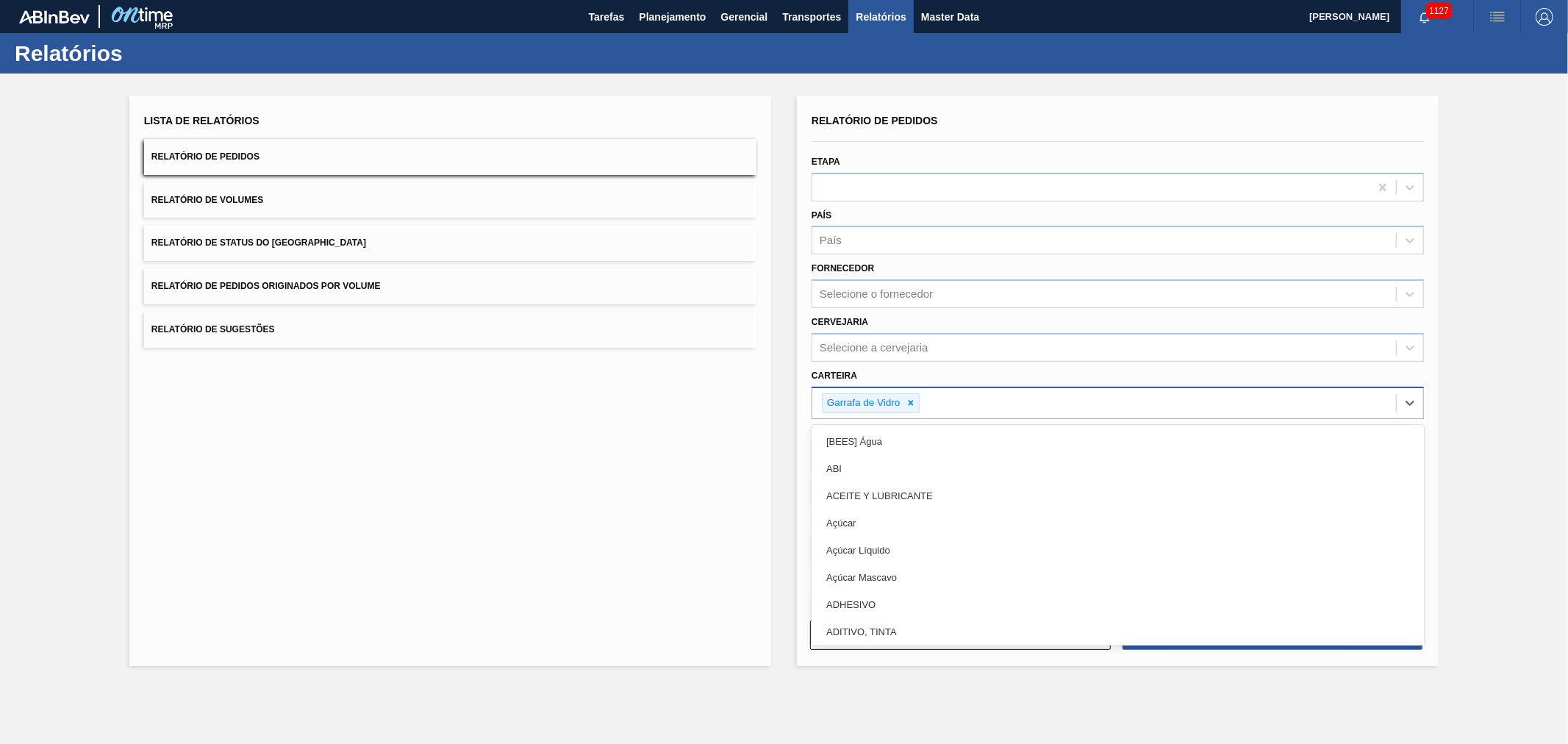
click at [956, 399] on div "Garrafa de Vidro" at bounding box center [1104, 403] width 584 height 31
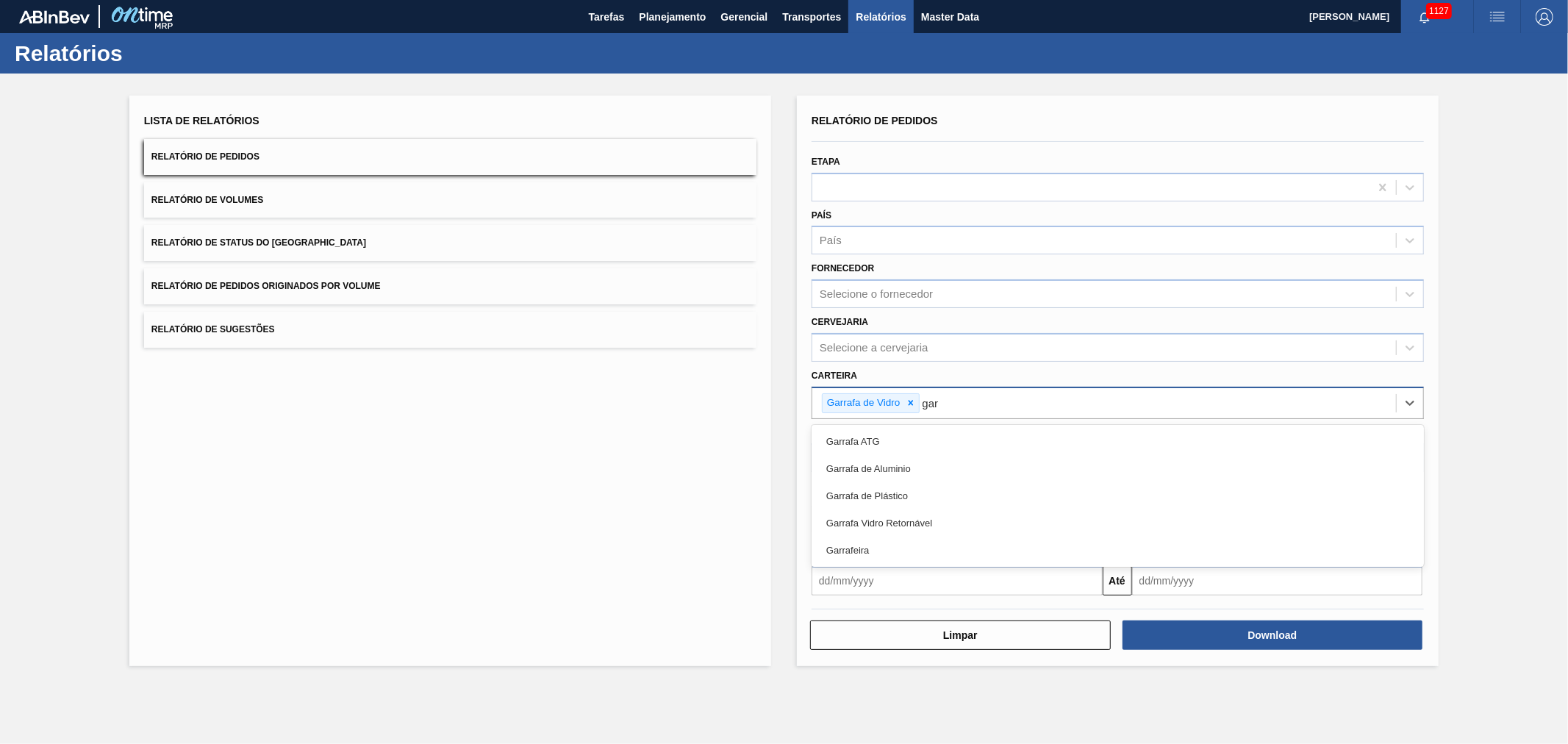
type input "garr"
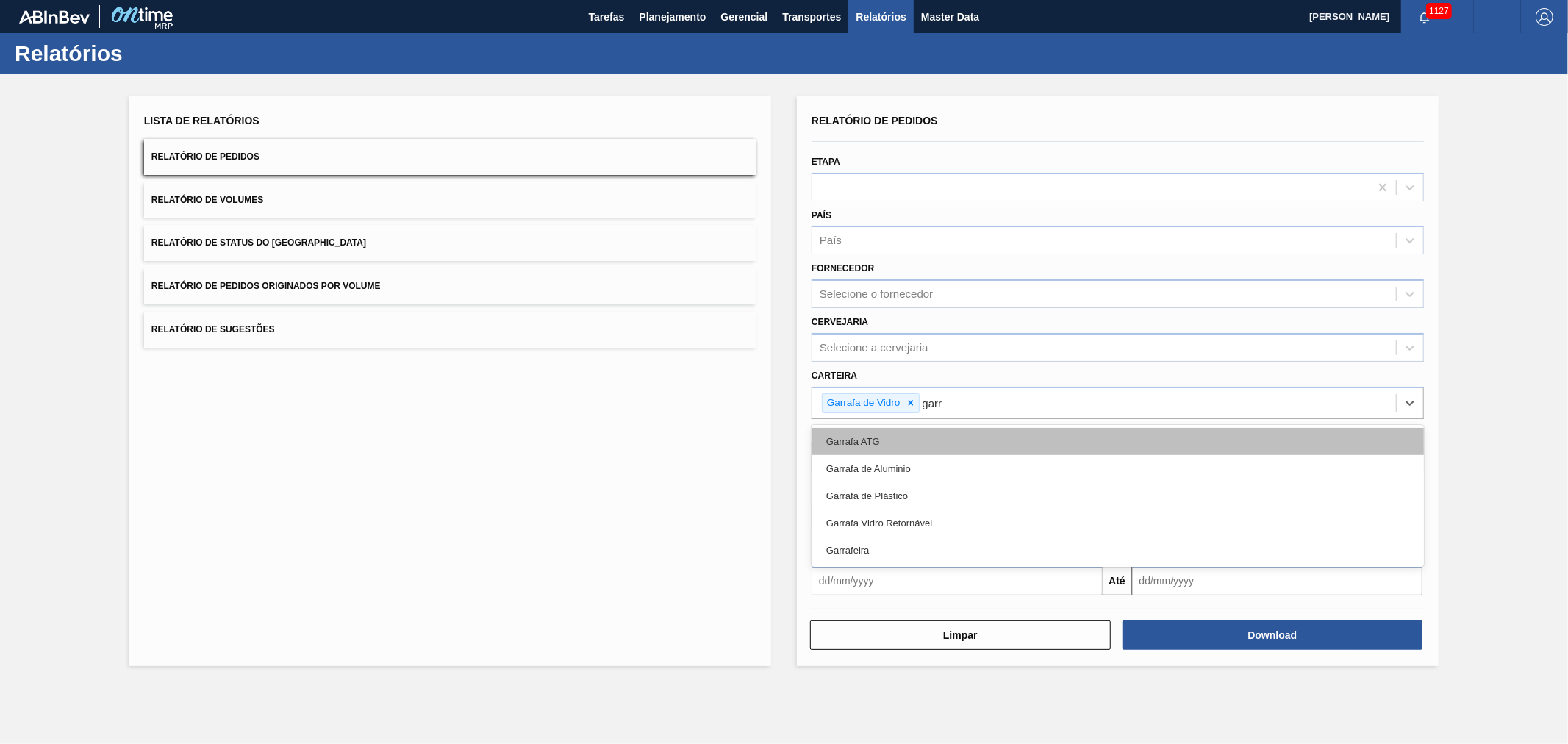
click at [907, 439] on div "Garrafa ATG" at bounding box center [1118, 442] width 613 height 28
type input "garr"
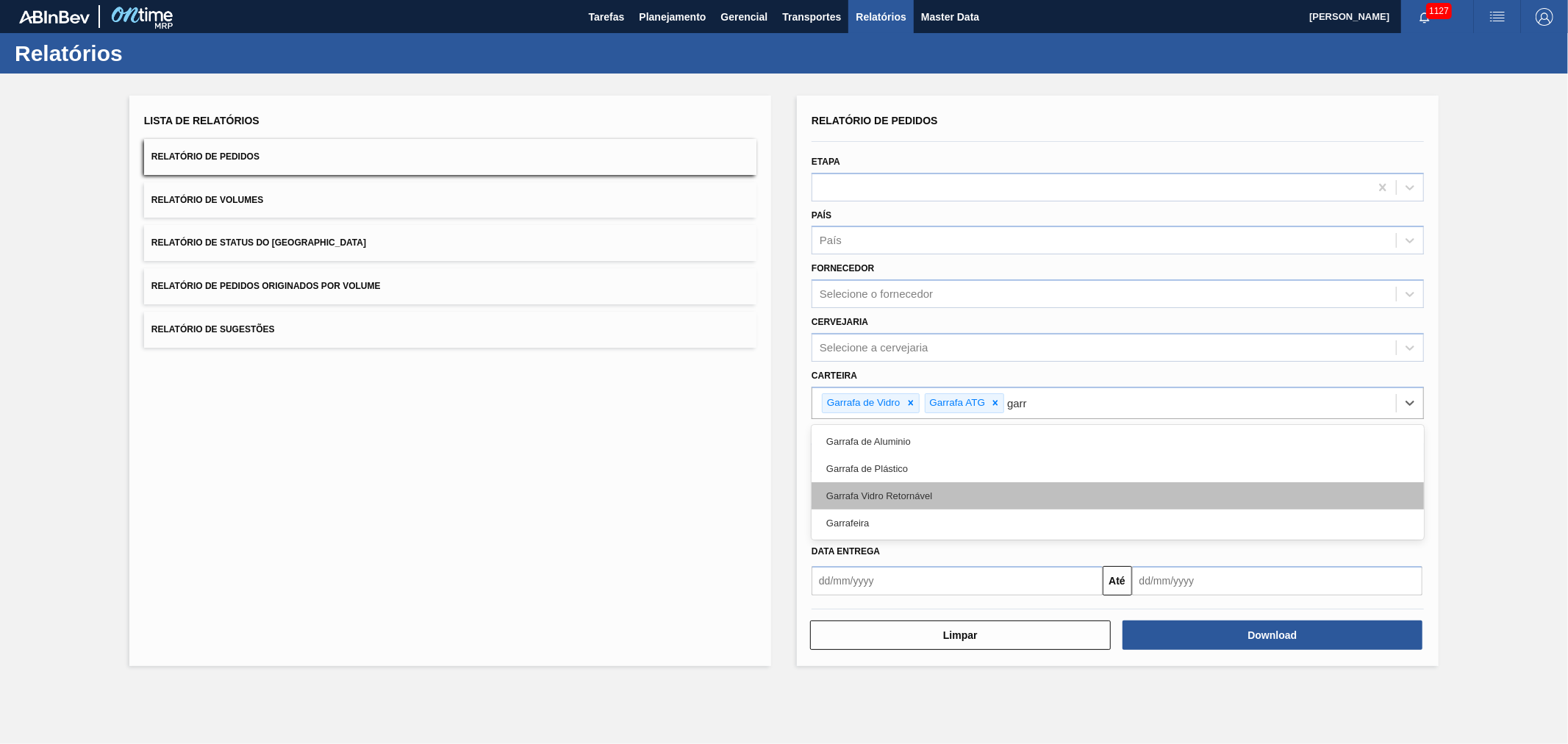
click at [930, 494] on div "Garrafa Vidro Retornável" at bounding box center [1118, 496] width 613 height 28
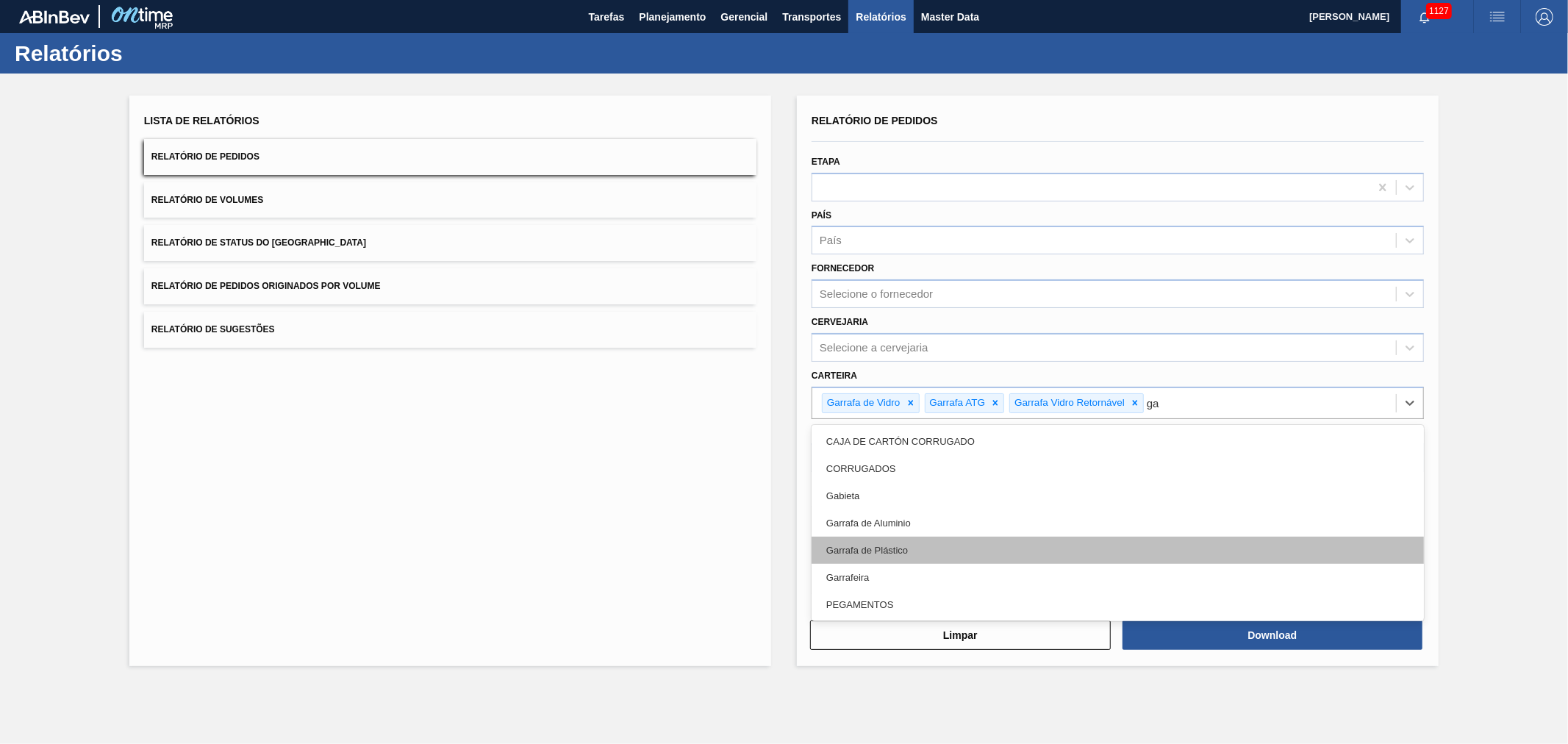
type input "gar"
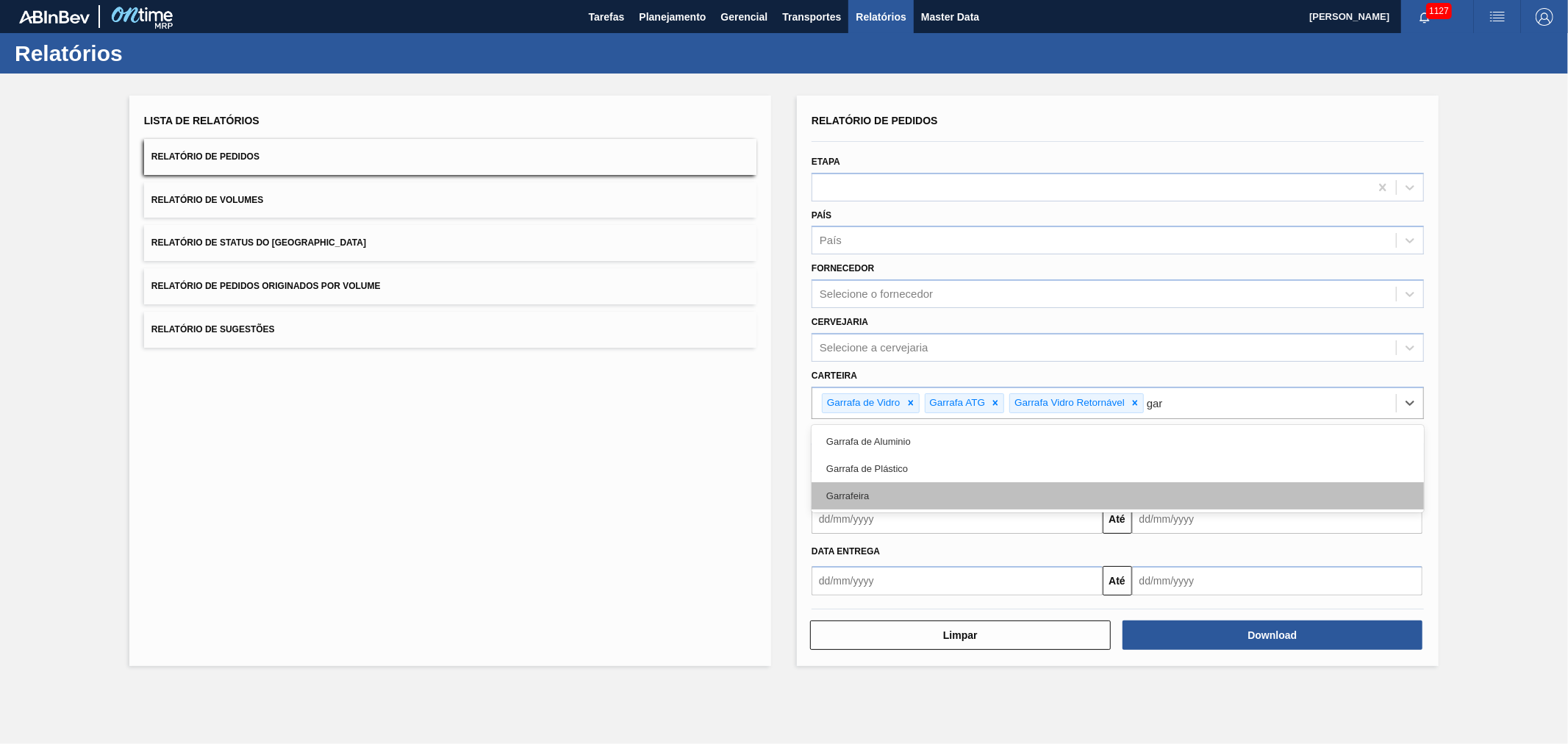
click at [897, 493] on div "Garrafeira" at bounding box center [1118, 496] width 613 height 28
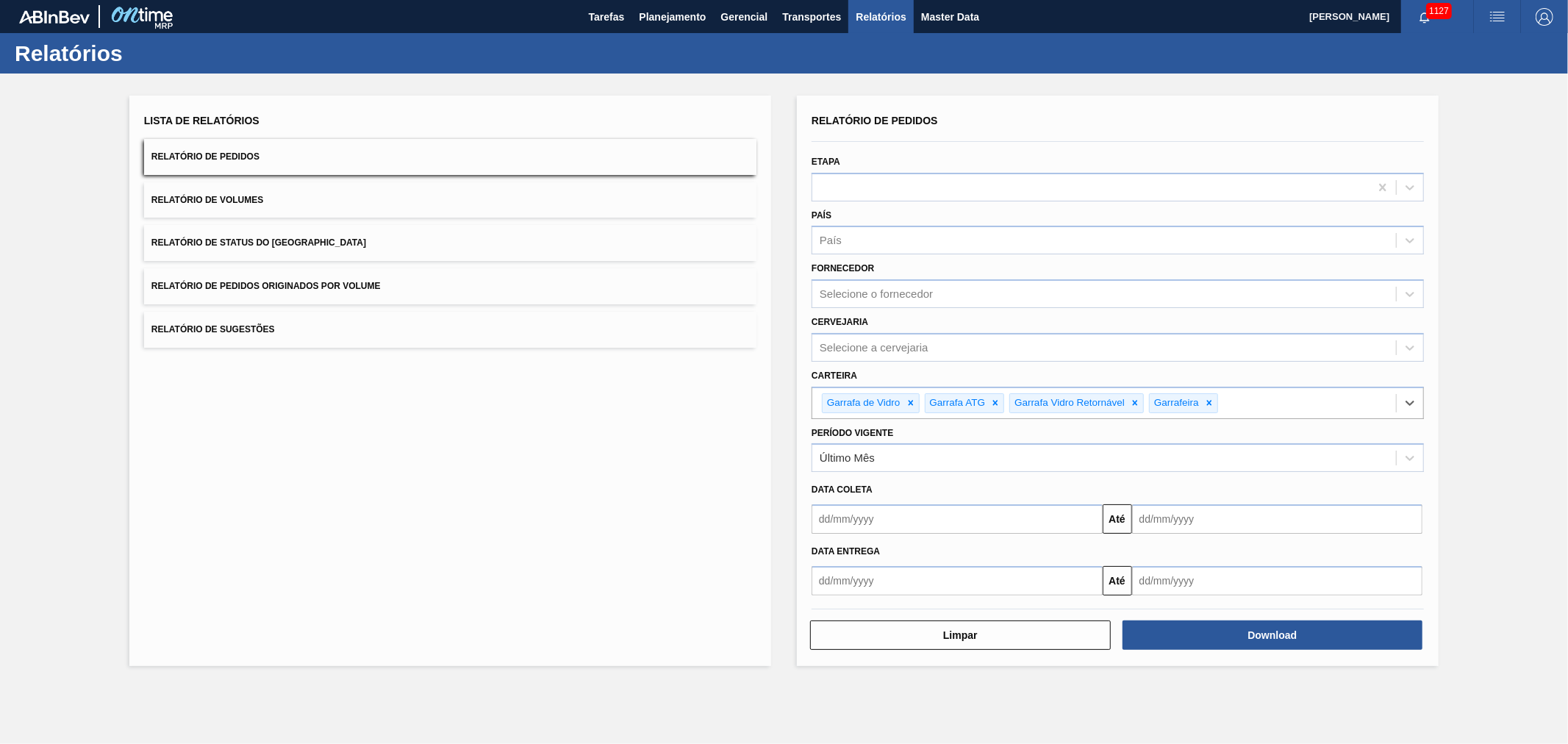
click at [1017, 515] on input "text" at bounding box center [957, 520] width 291 height 30
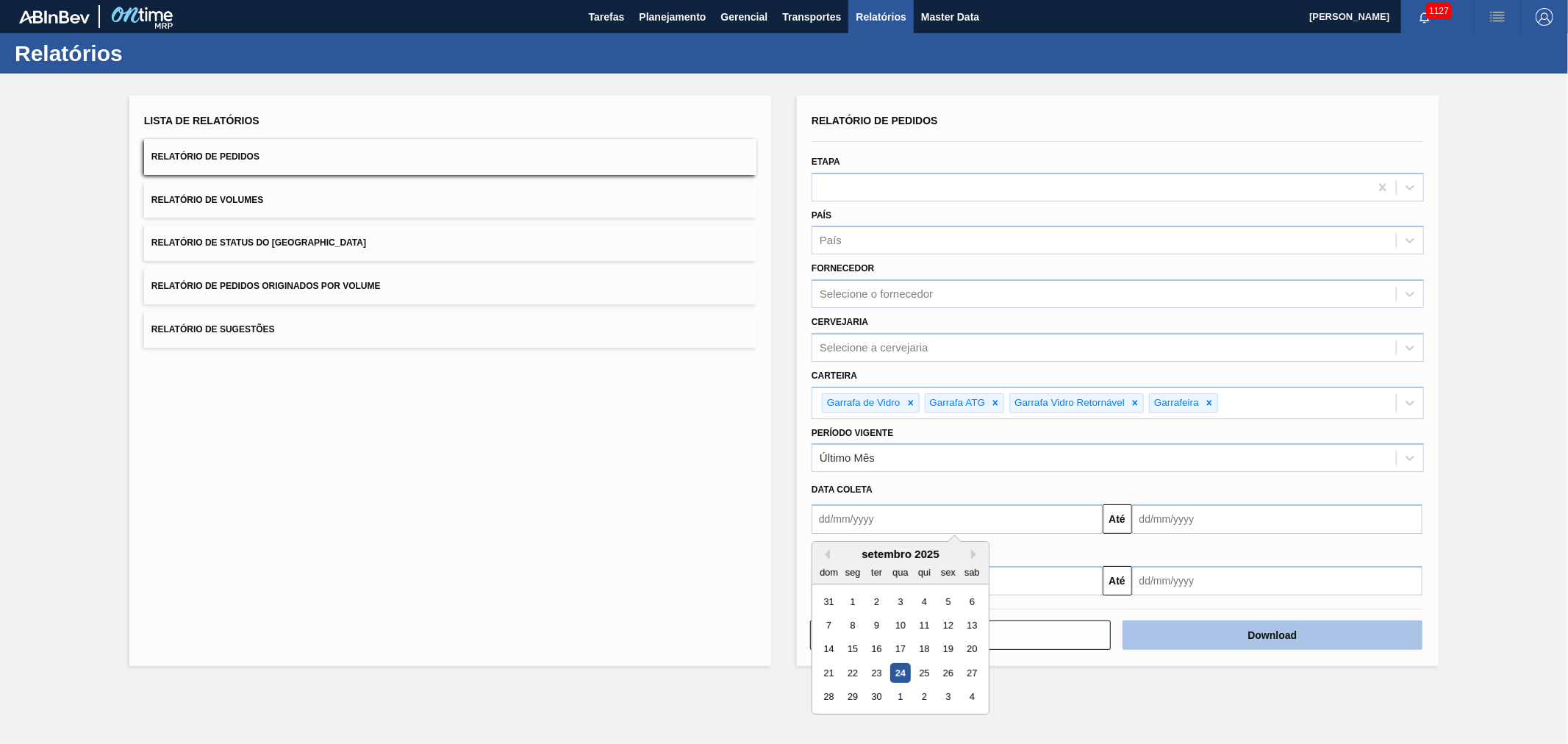
click at [1224, 637] on button "Download" at bounding box center [1273, 635] width 300 height 30
